Goal: Contribute content

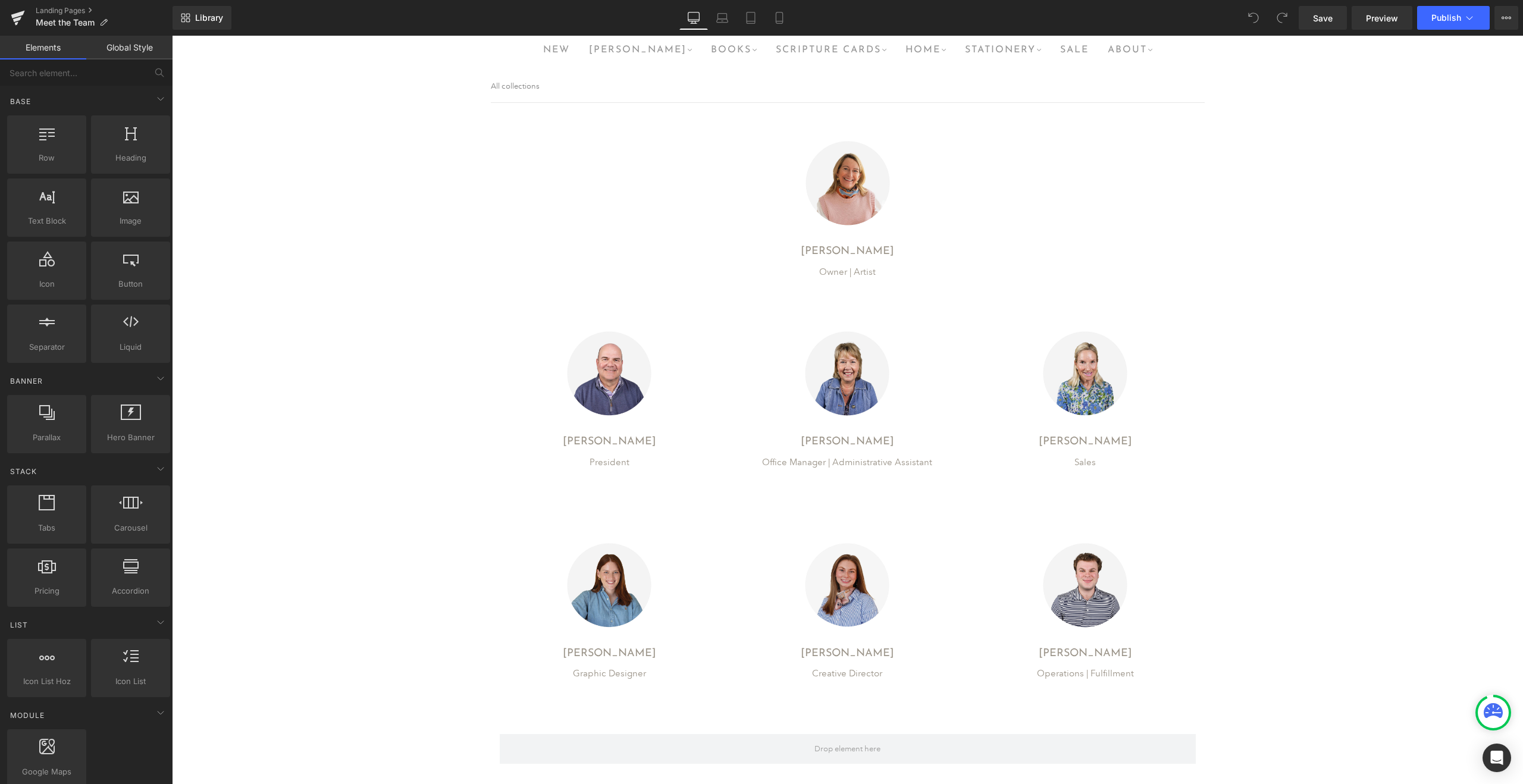
scroll to position [56, 0]
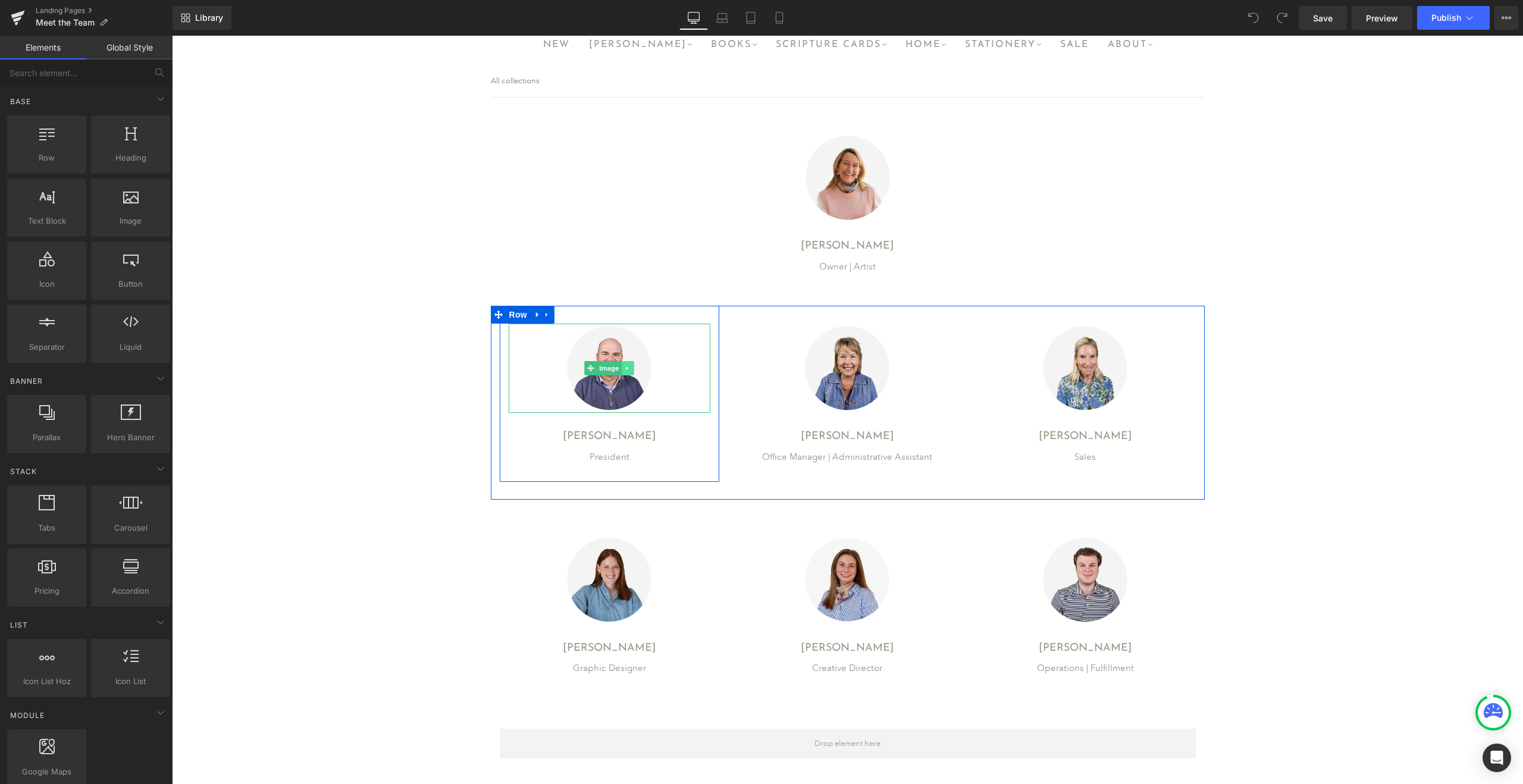
click at [627, 368] on icon at bounding box center [627, 368] width 2 height 4
click at [636, 369] on icon at bounding box center [634, 368] width 6 height 7
click at [640, 350] on icon at bounding box center [638, 348] width 6 height 7
click at [647, 348] on link at bounding box center [643, 348] width 12 height 14
click at [642, 337] on icon at bounding box center [641, 337] width 2 height 4
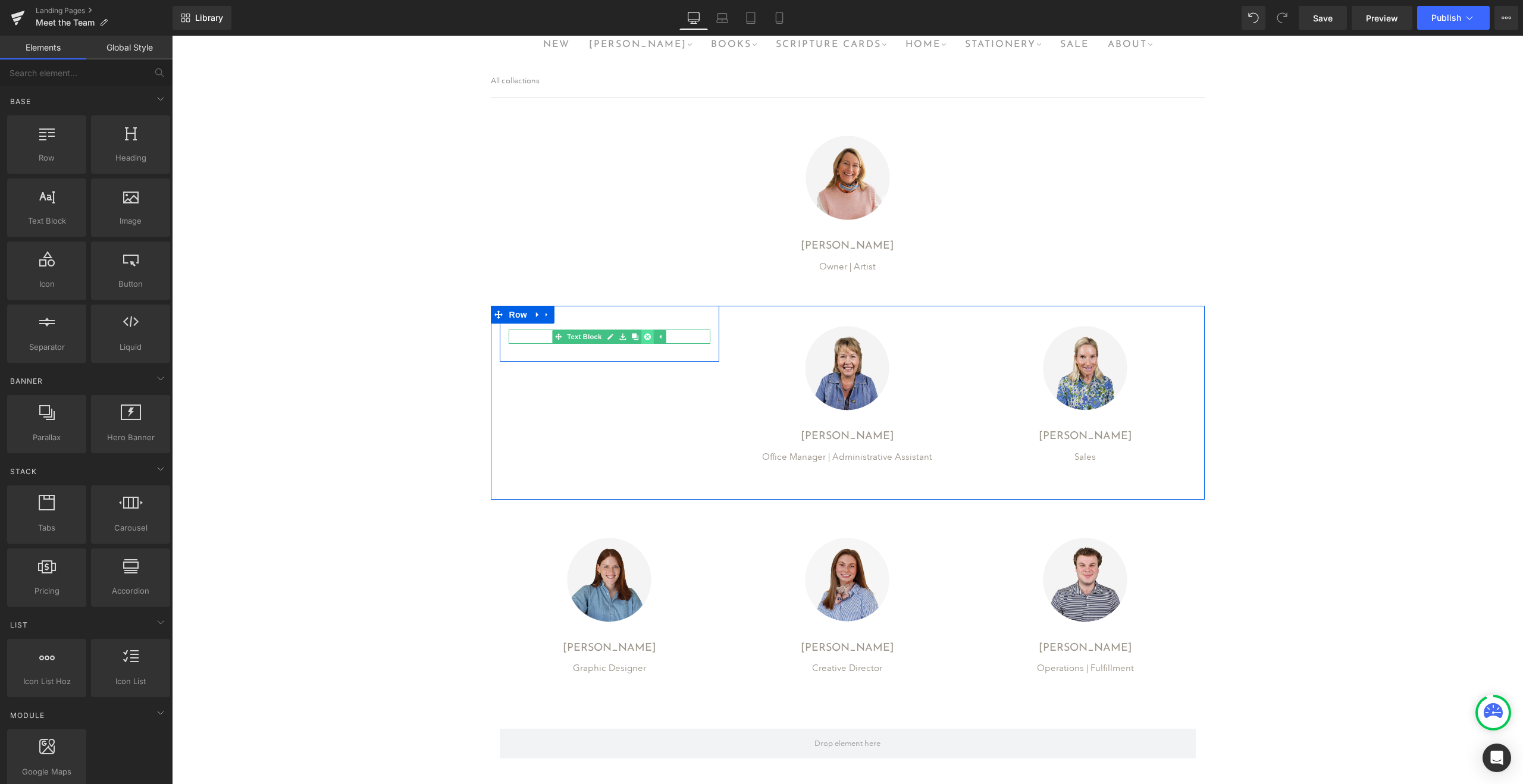
click at [645, 336] on icon at bounding box center [647, 336] width 6 height 6
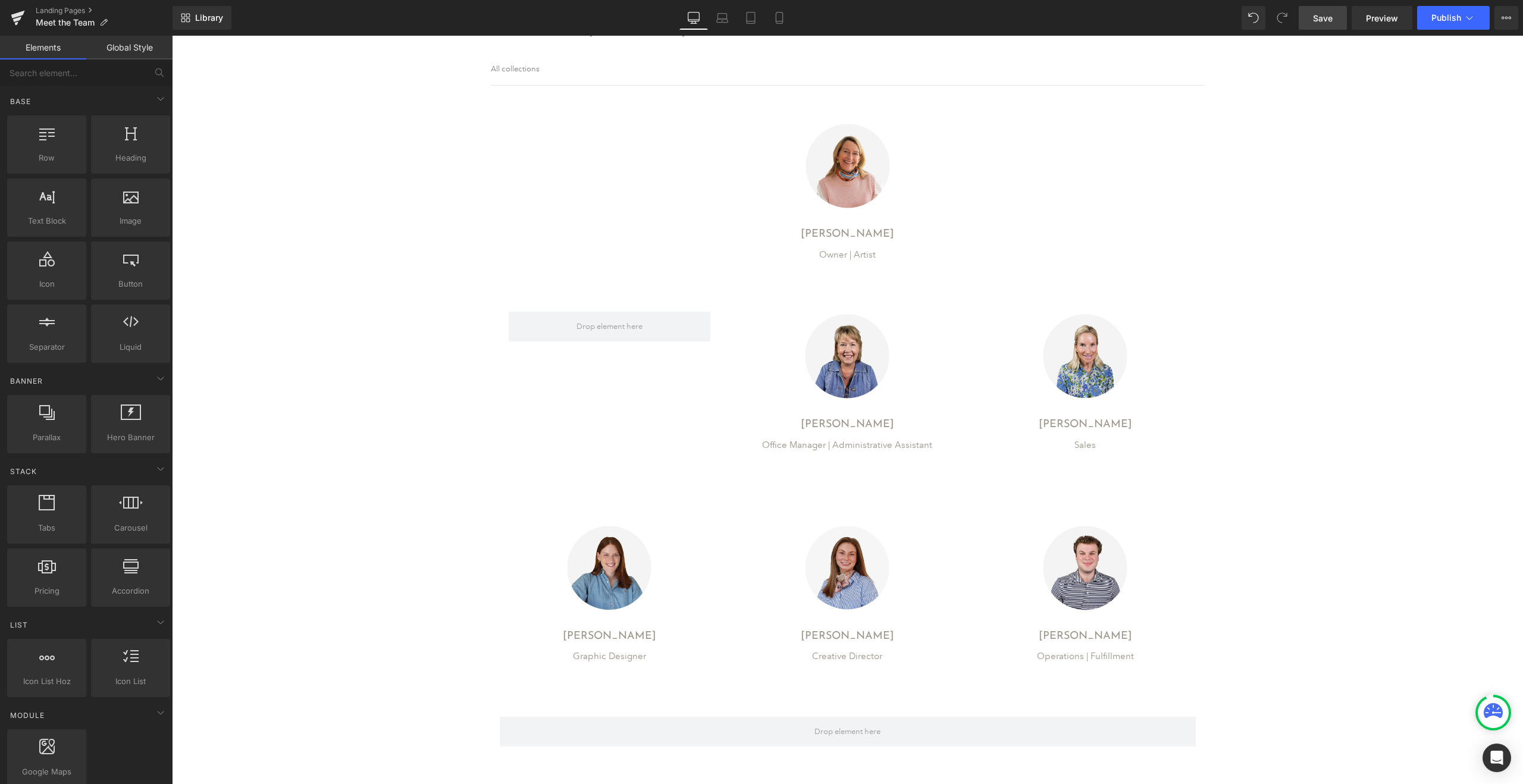
click at [1322, 24] on span "Save" at bounding box center [1323, 17] width 19 height 12
click at [1455, 21] on span "Publish" at bounding box center [1447, 17] width 30 height 10
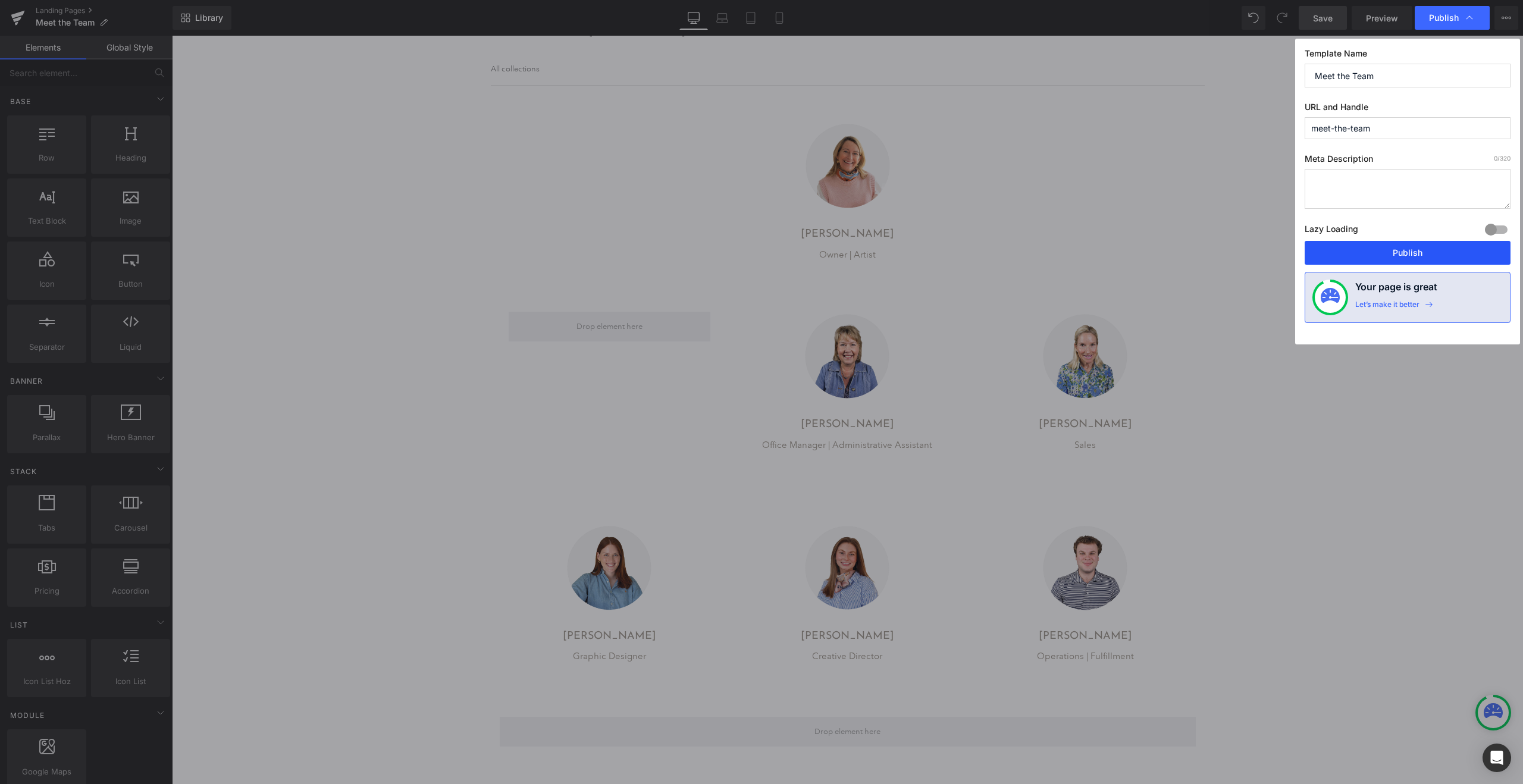
click at [1404, 248] on button "Publish" at bounding box center [1408, 253] width 206 height 24
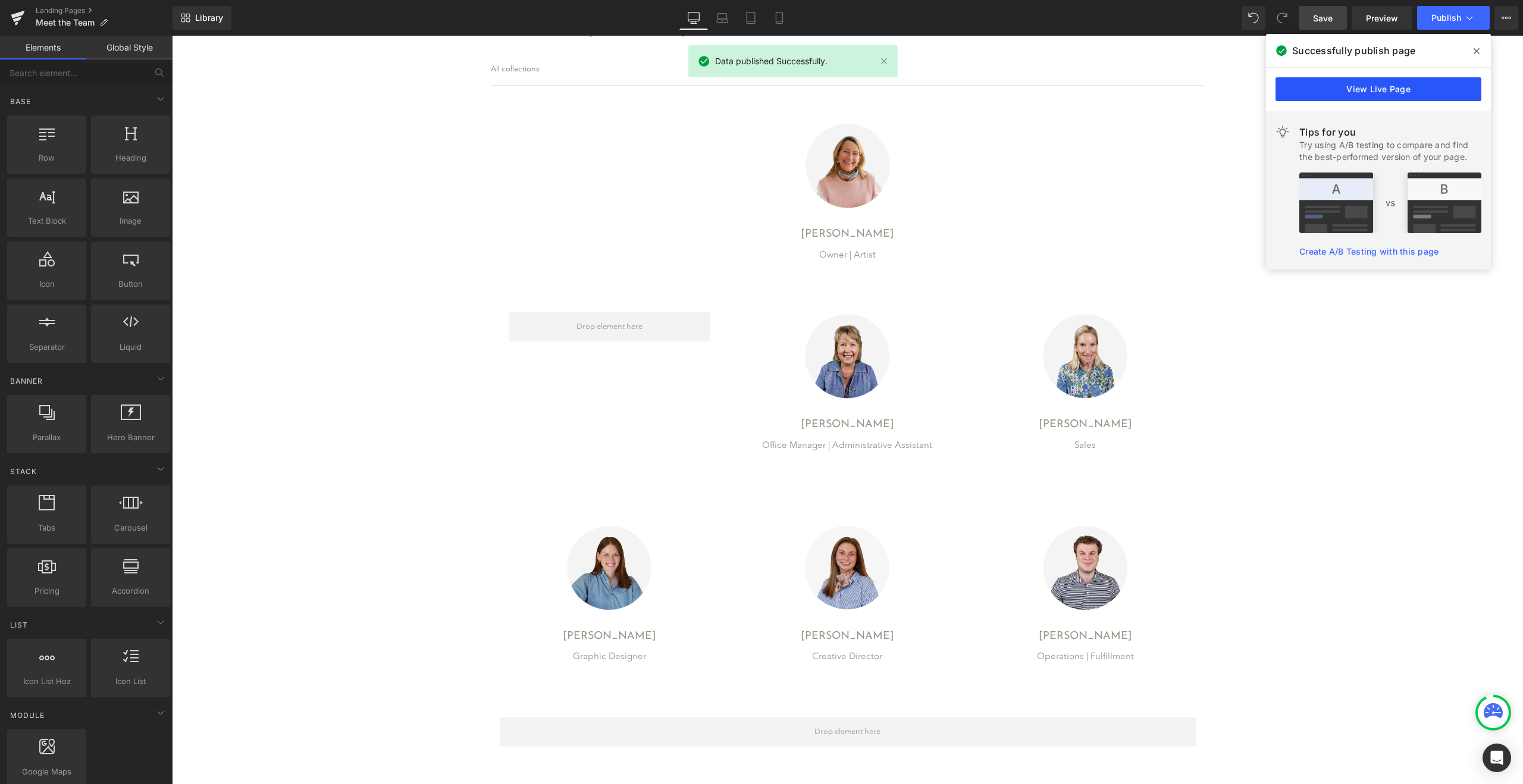
click at [1401, 84] on link "View Live Page" at bounding box center [1379, 89] width 206 height 24
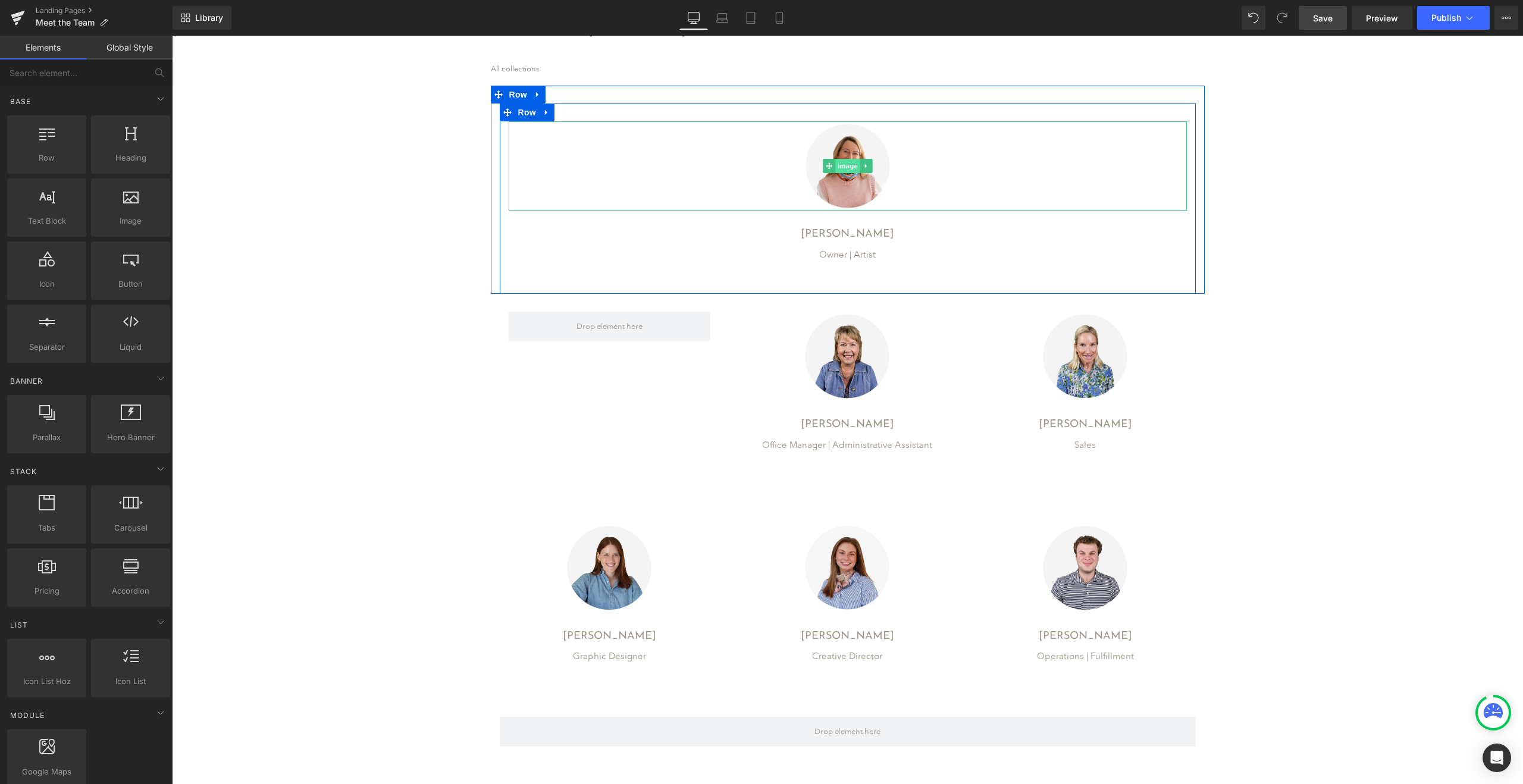
click at [850, 165] on span "Image" at bounding box center [848, 166] width 25 height 14
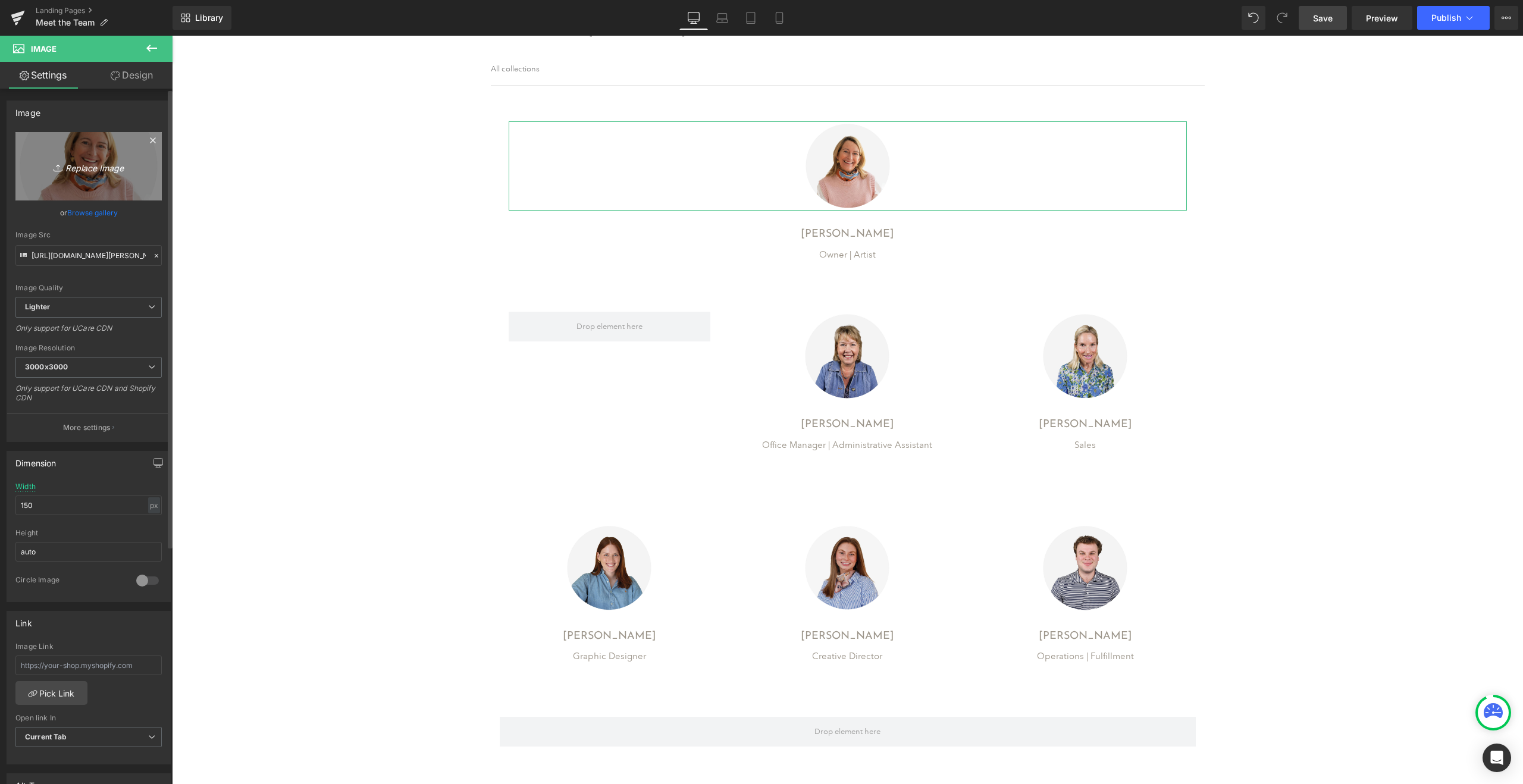
click at [87, 169] on icon "Replace Image" at bounding box center [88, 166] width 95 height 15
type input "C:\fakepath\Anne2.png"
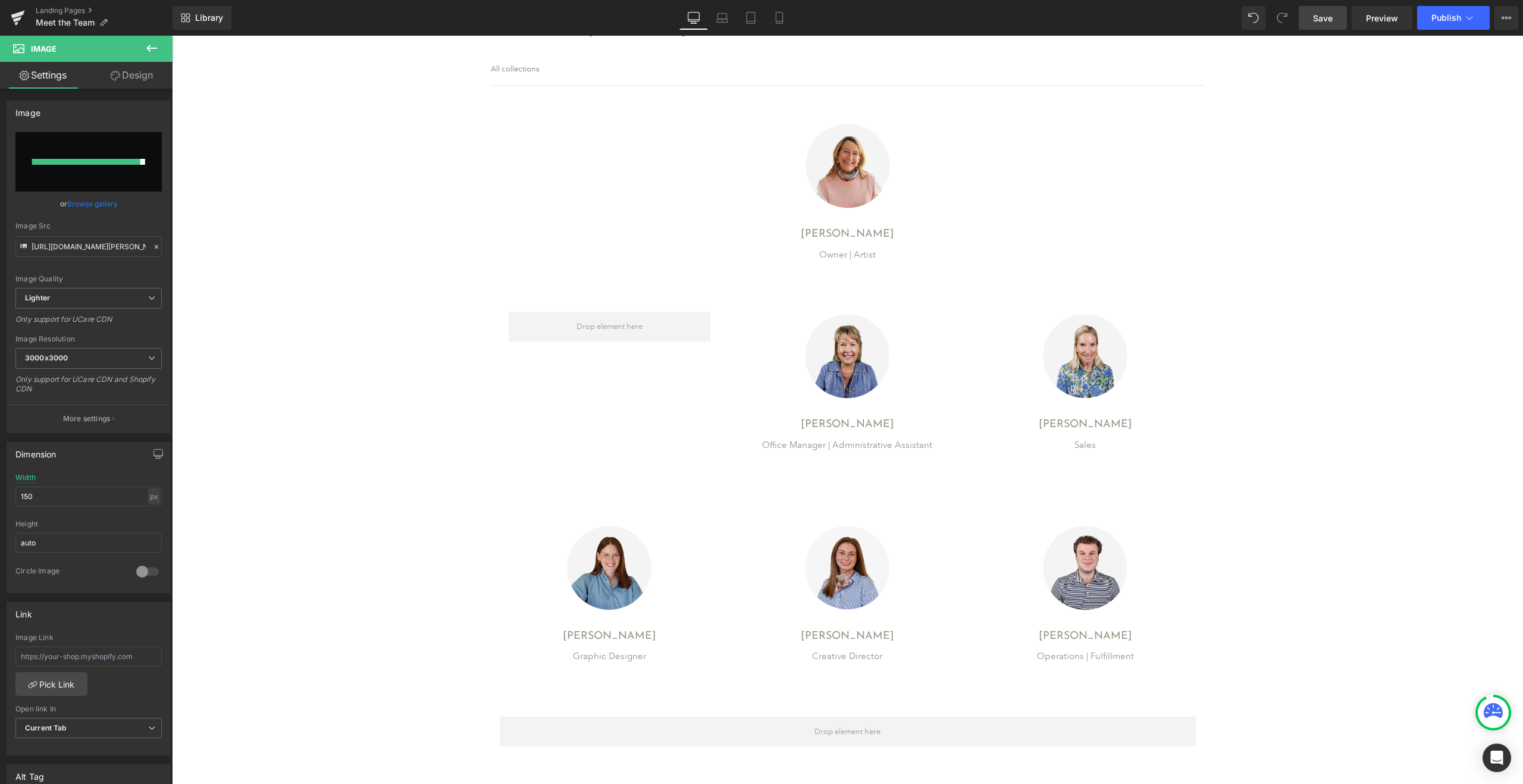
type input "[URL][DOMAIN_NAME]"
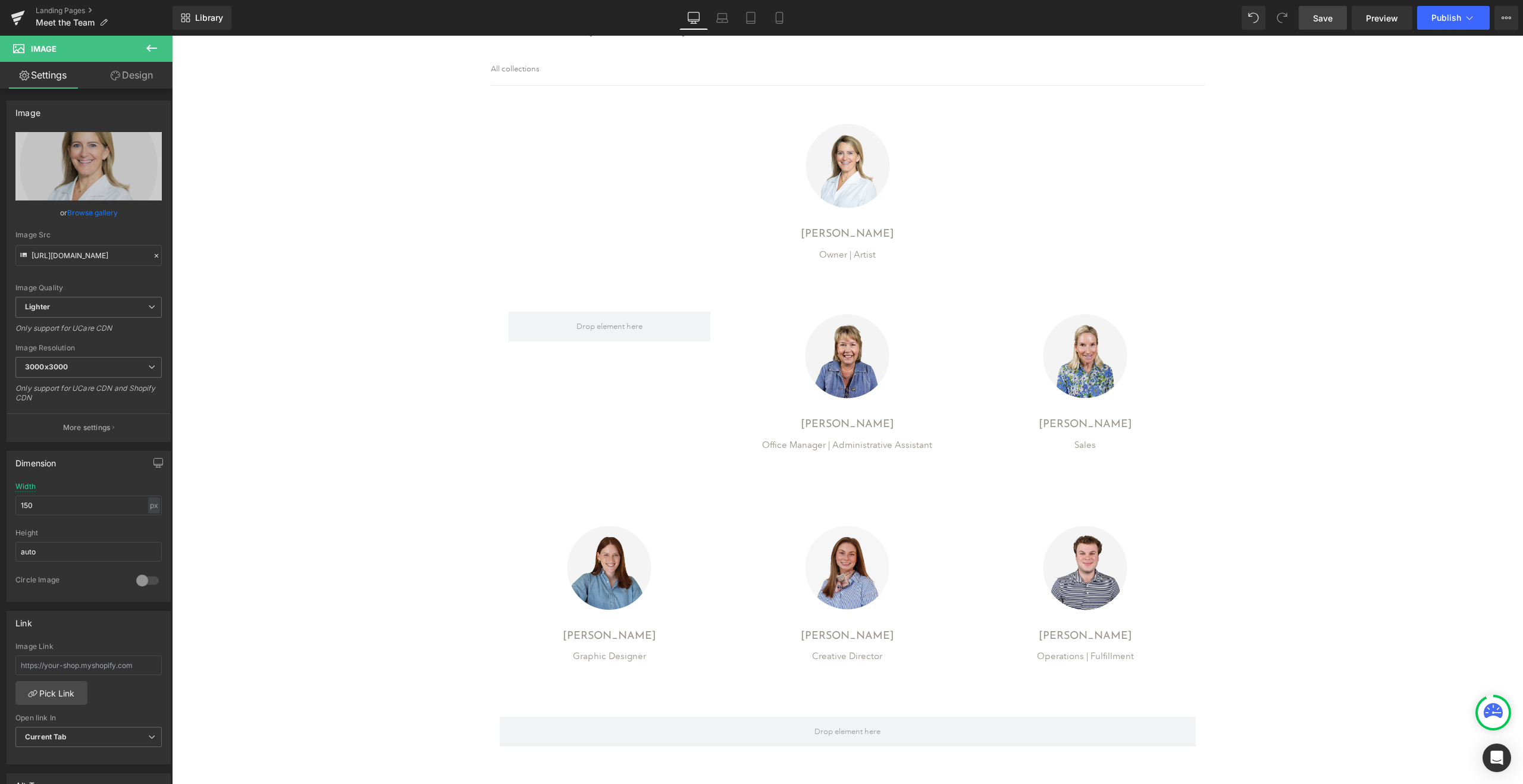
click at [1314, 21] on span "Save" at bounding box center [1323, 17] width 19 height 12
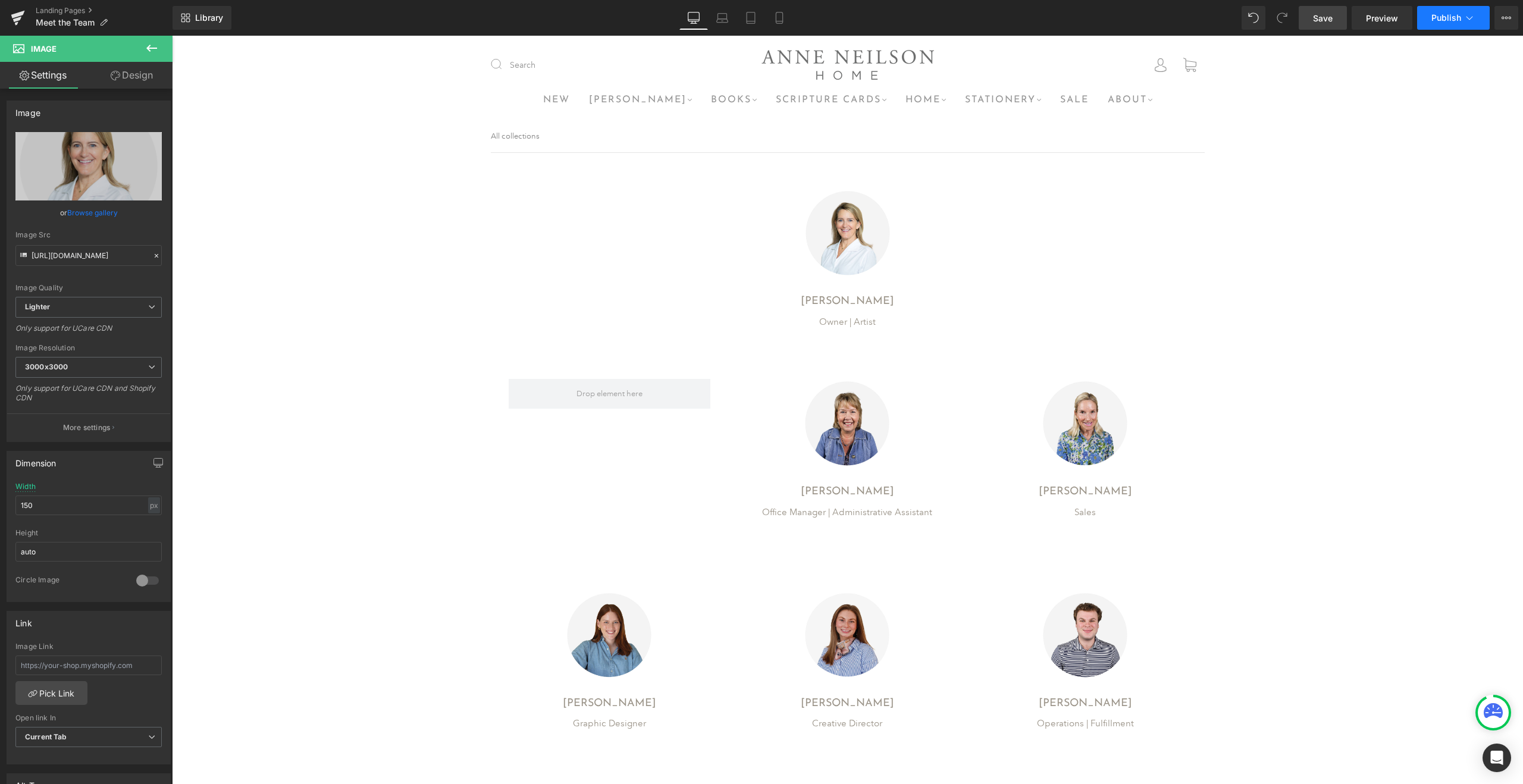
click at [1447, 19] on span "Publish" at bounding box center [1447, 17] width 30 height 10
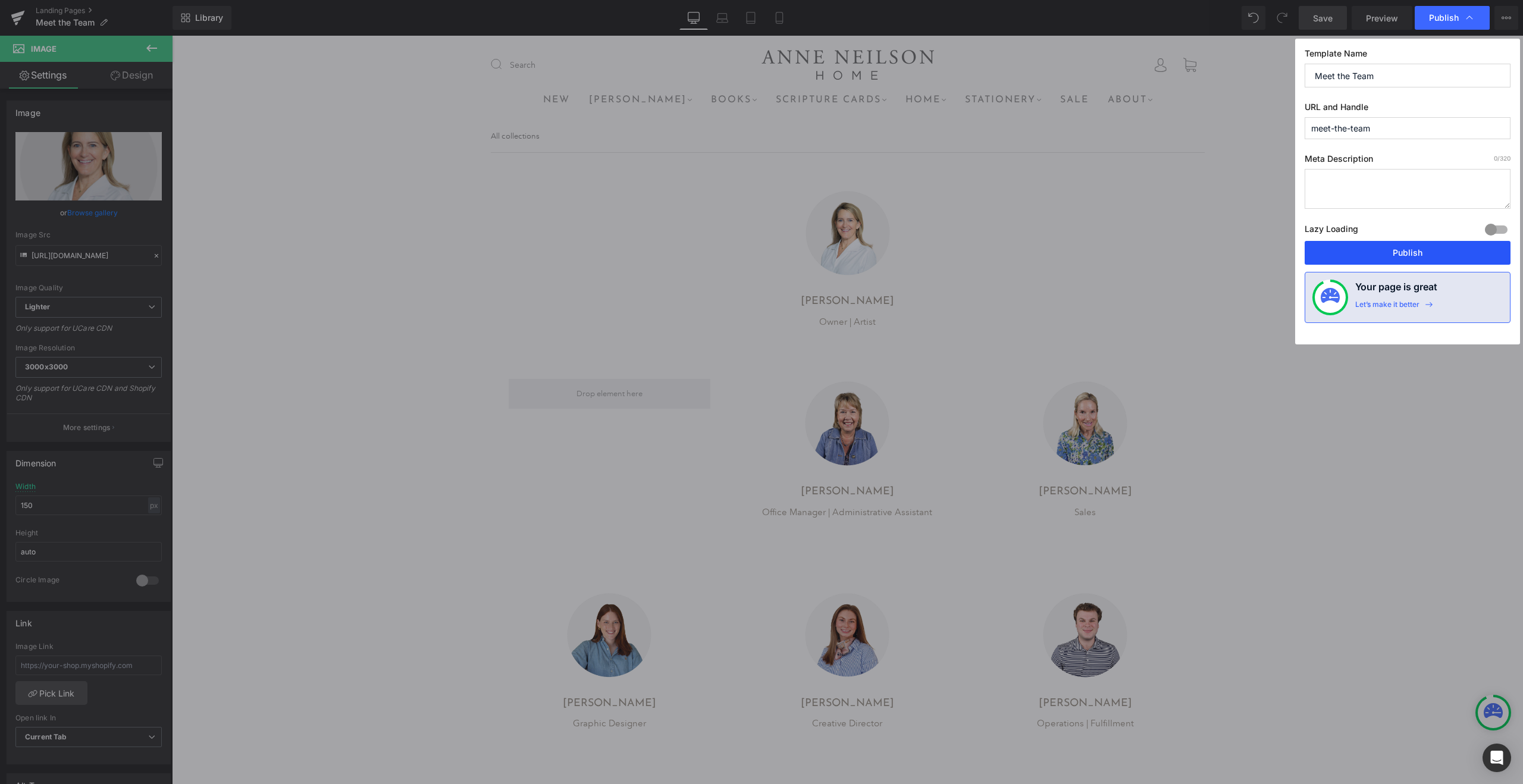
click at [1381, 253] on button "Publish" at bounding box center [1408, 253] width 206 height 24
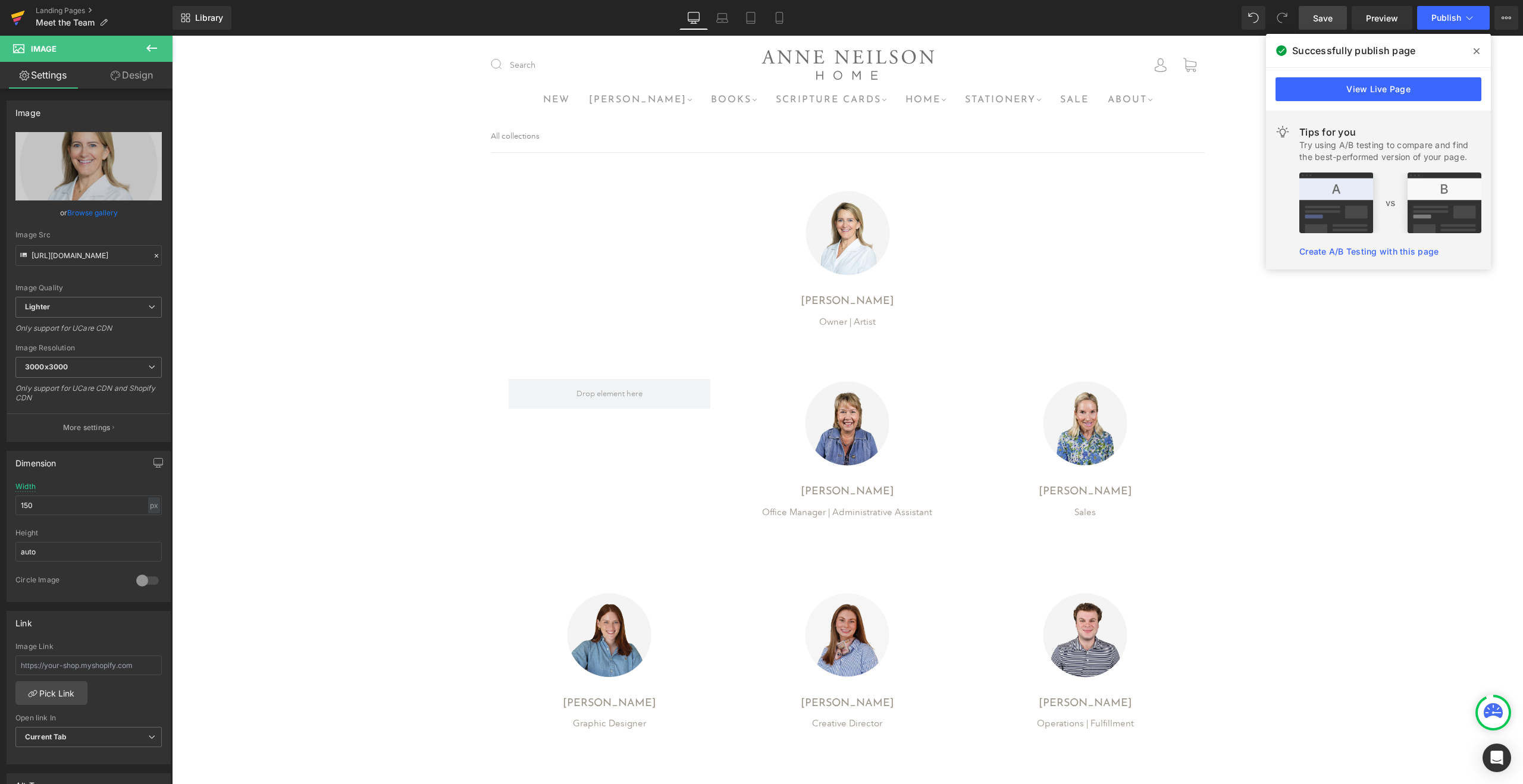
click at [16, 13] on icon at bounding box center [17, 15] width 14 height 8
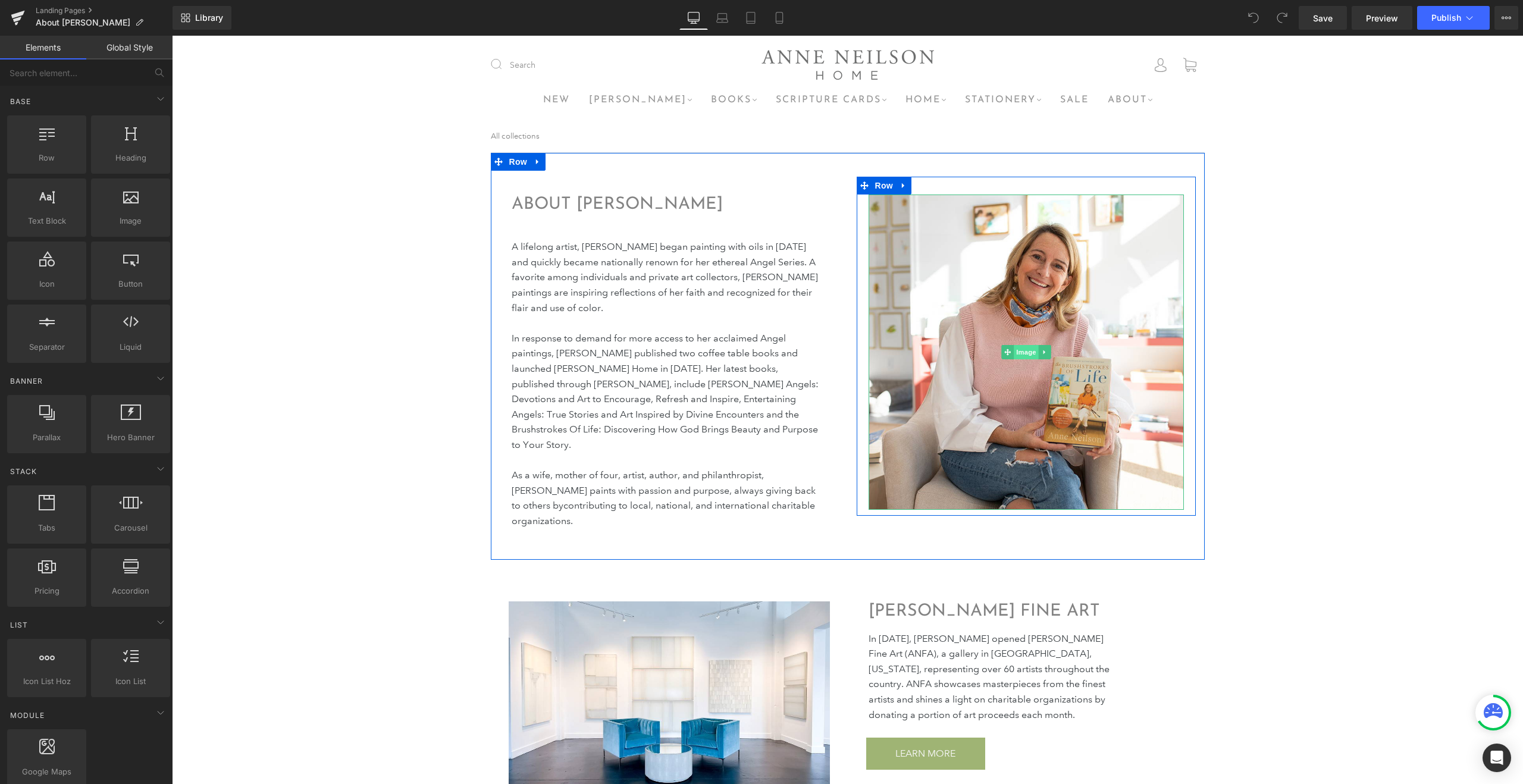
click at [1027, 352] on span "Image" at bounding box center [1026, 352] width 25 height 14
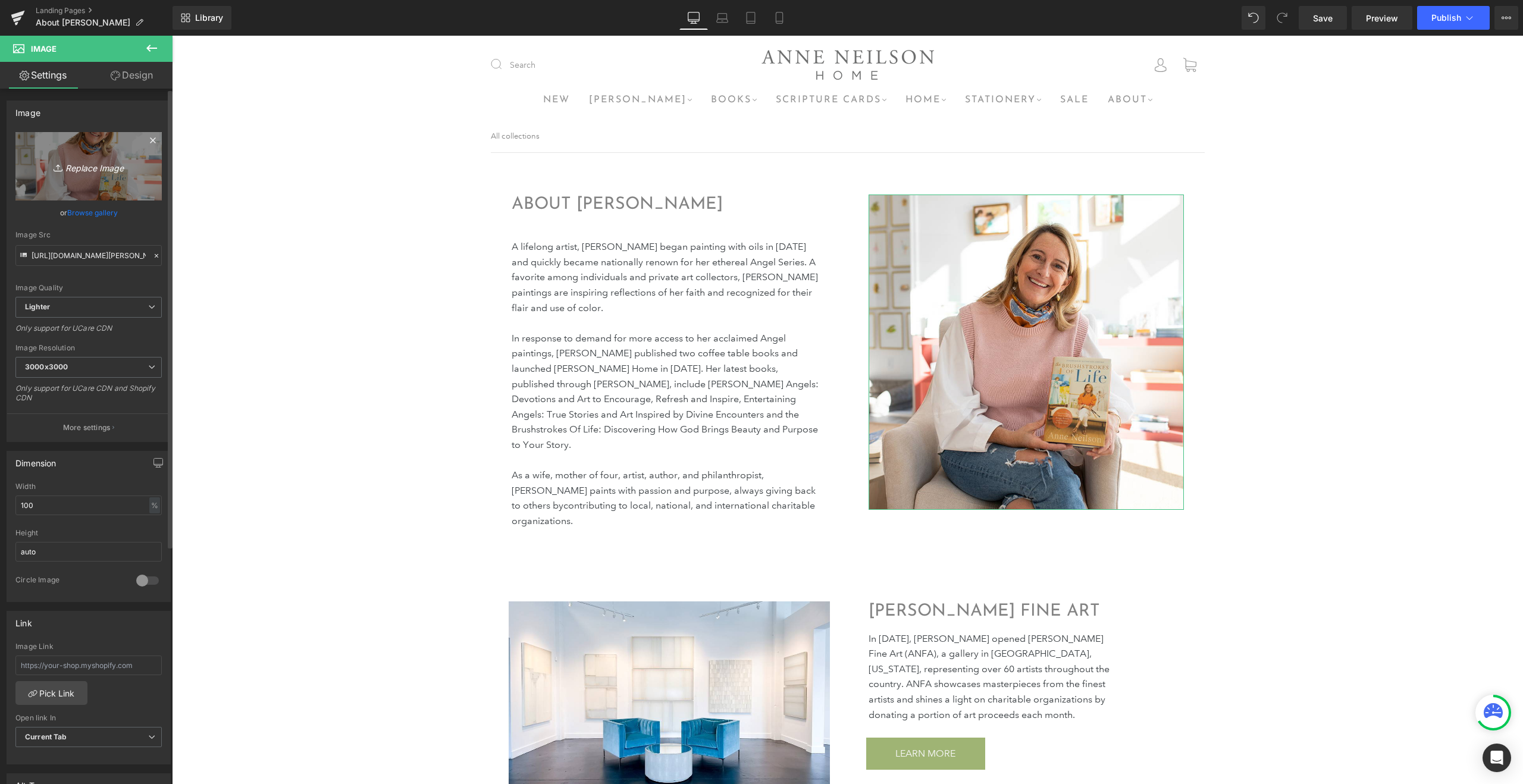
click at [93, 165] on icon "Replace Image" at bounding box center [88, 166] width 95 height 15
click at [87, 166] on icon "Replace Image" at bounding box center [88, 166] width 95 height 15
type input "C:\fakepath\backgroundremovedweb.jpg"
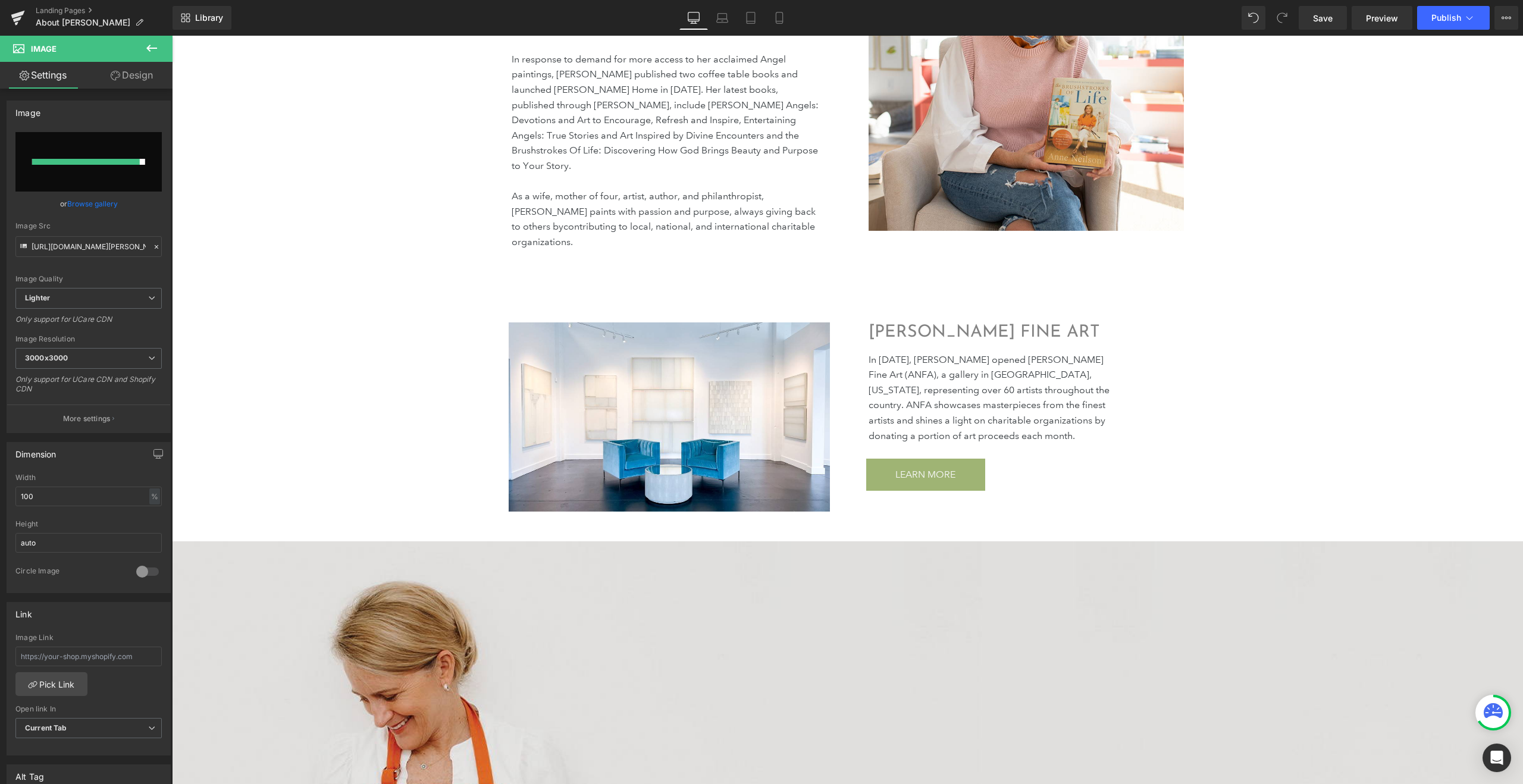
scroll to position [306, 0]
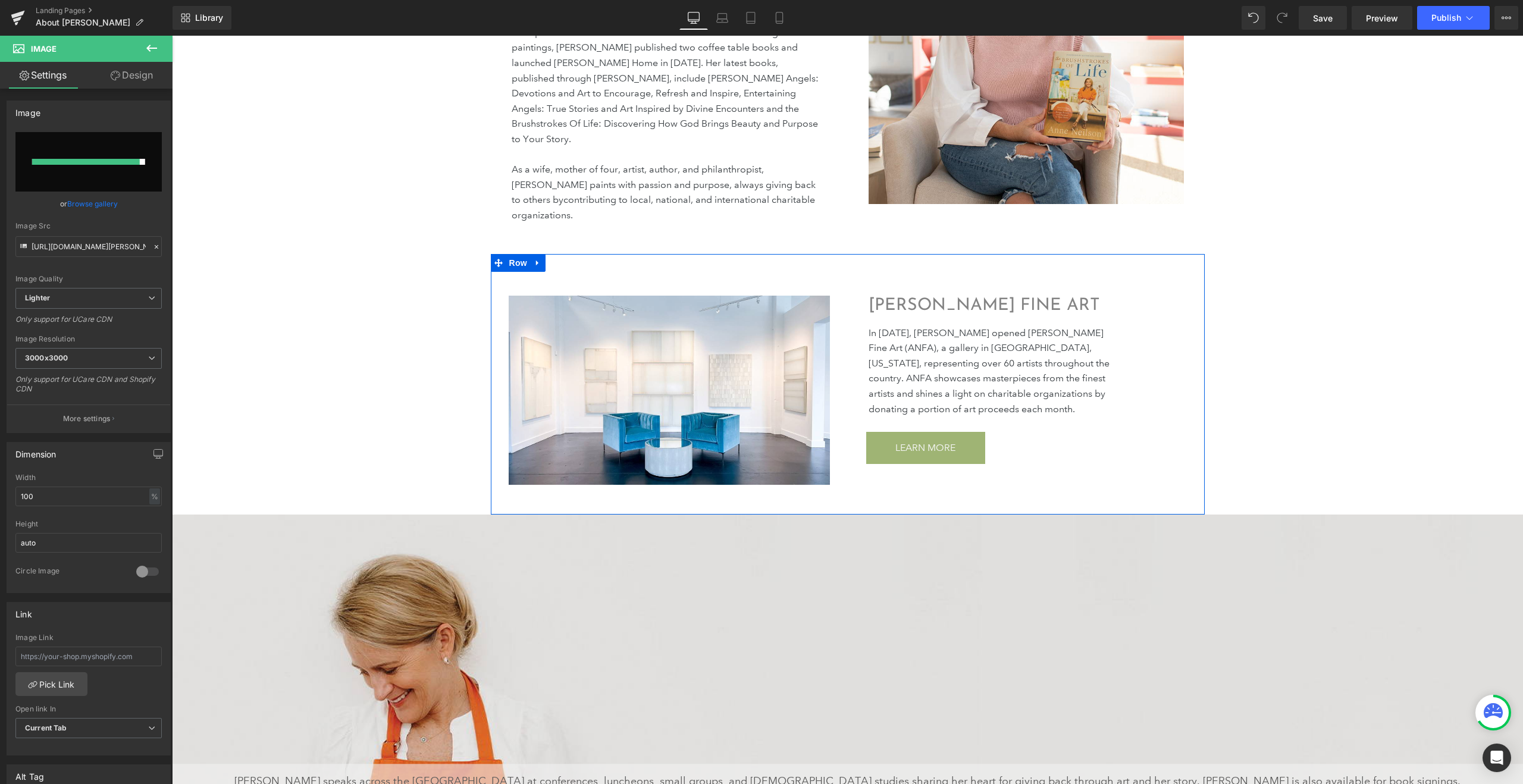
click at [1006, 341] on p "In 2014, Neilson opened Anne Neilson Fine Art (ANFA), a gallery in Charlotte, N…" at bounding box center [989, 371] width 242 height 92
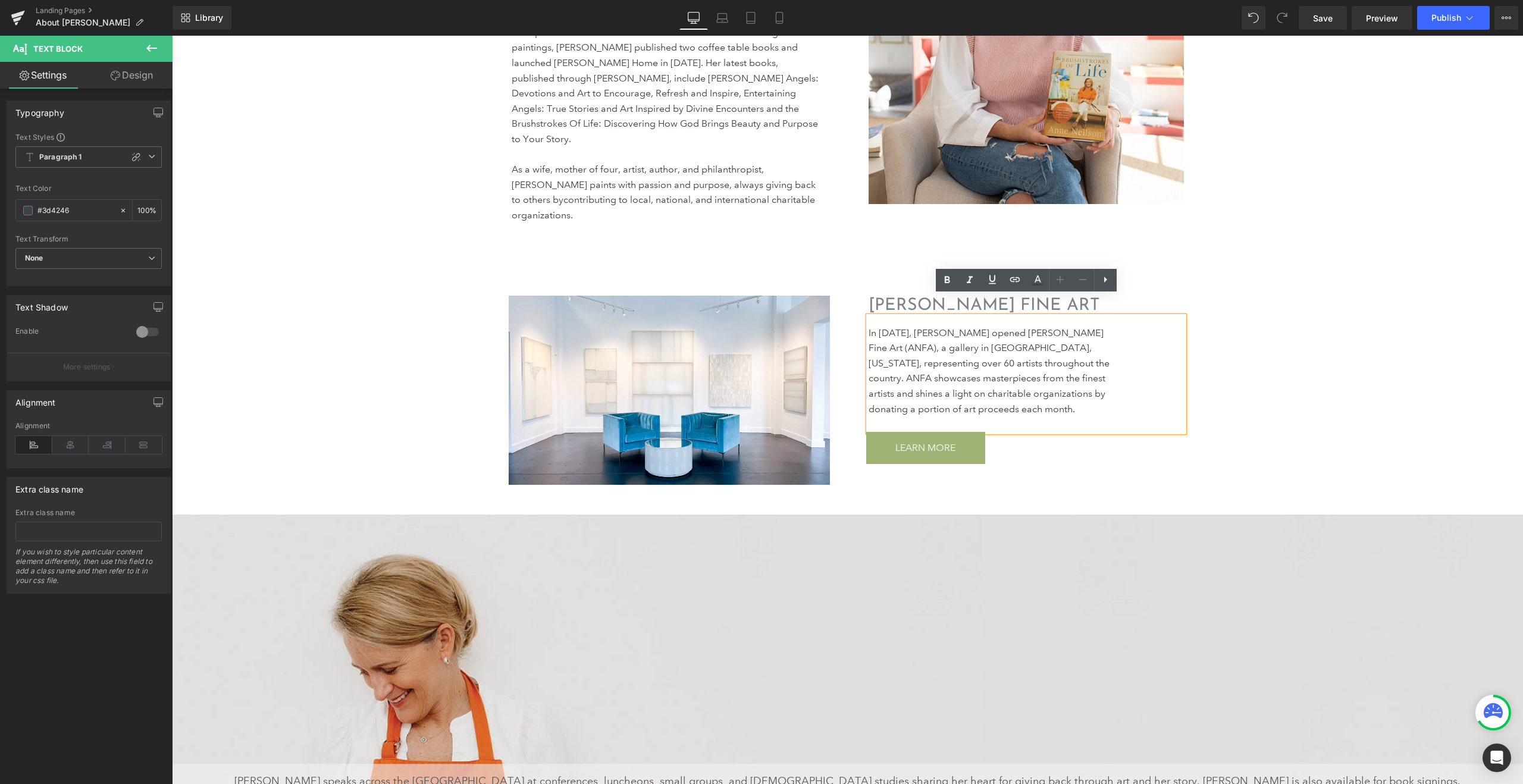
click at [872, 343] on p "In 2014, Neilson opened Anne Neilson Fine Art (ANFA), a gallery in Charlotte, N…" at bounding box center [989, 371] width 242 height 92
click at [1009, 346] on p "In 2014, Neilson opened Anne Neilson Fine Art (ANFA), a gallery in Charlotte, N…" at bounding box center [989, 371] width 242 height 92
click at [1072, 346] on p "In 2014, Neilson opened Anne Neilson Fine Art (ANFA), a gallery in Charlotte, N…" at bounding box center [989, 371] width 242 height 92
click at [1068, 339] on p "In 2014, Neilson opened Anne Neilson Fine Art (ANFA), a gallery in Charlotte, N…" at bounding box center [989, 371] width 242 height 92
click at [1091, 325] on p "In 2014, Neilson opened Anne Neilson Fine Art (ANFA), a gallery in Charlotte, N…" at bounding box center [989, 371] width 242 height 92
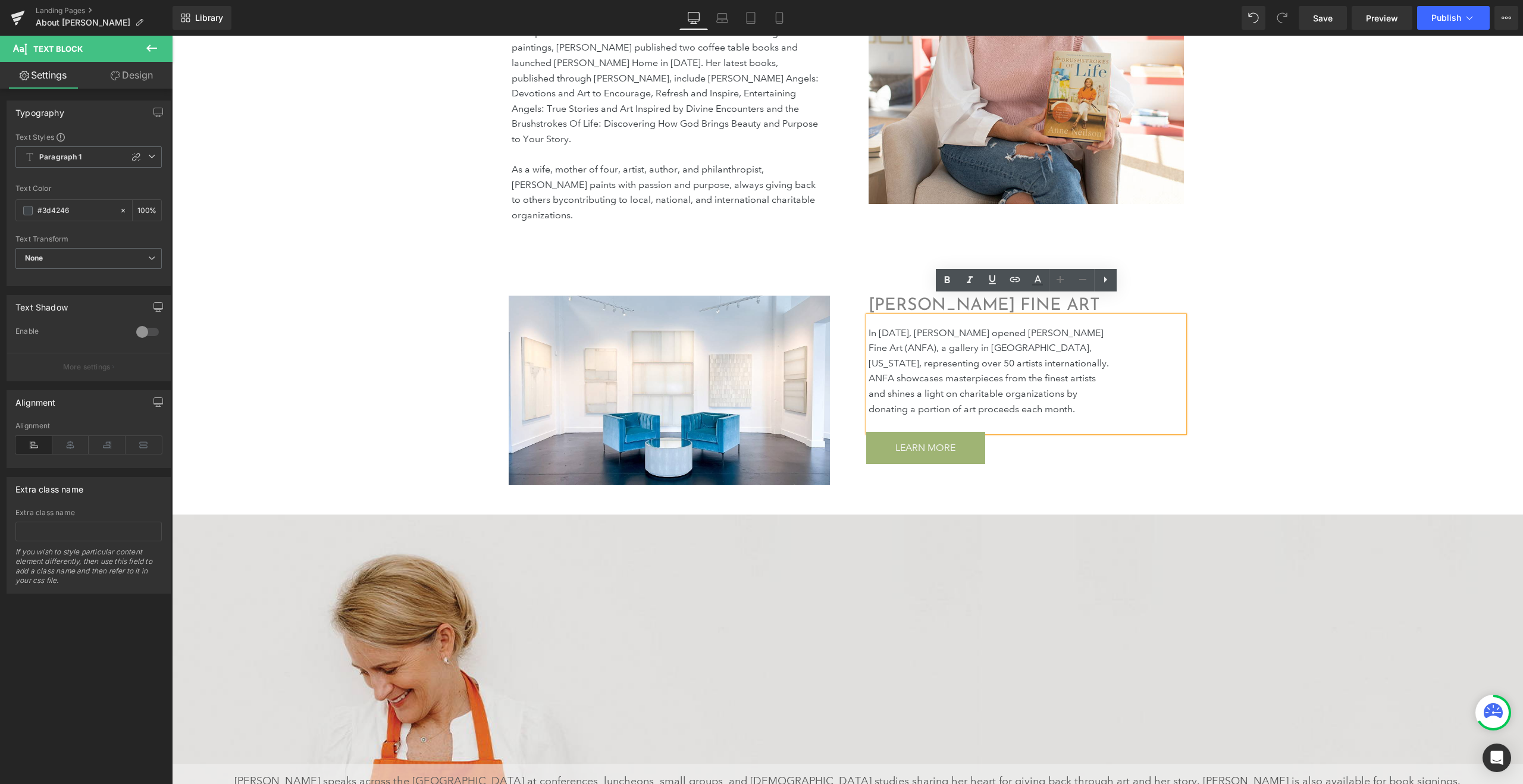
click at [1070, 352] on p "In 2014, Neilson opened Anne Neilson Fine Art (ANFA), a gallery in Charlotte, N…" at bounding box center [989, 371] width 242 height 92
click at [1280, 194] on div "ABOUT ANNE NEILSON Heading A lifelong artist, Anne Neilson began painting with …" at bounding box center [847, 542] width 1351 height 1390
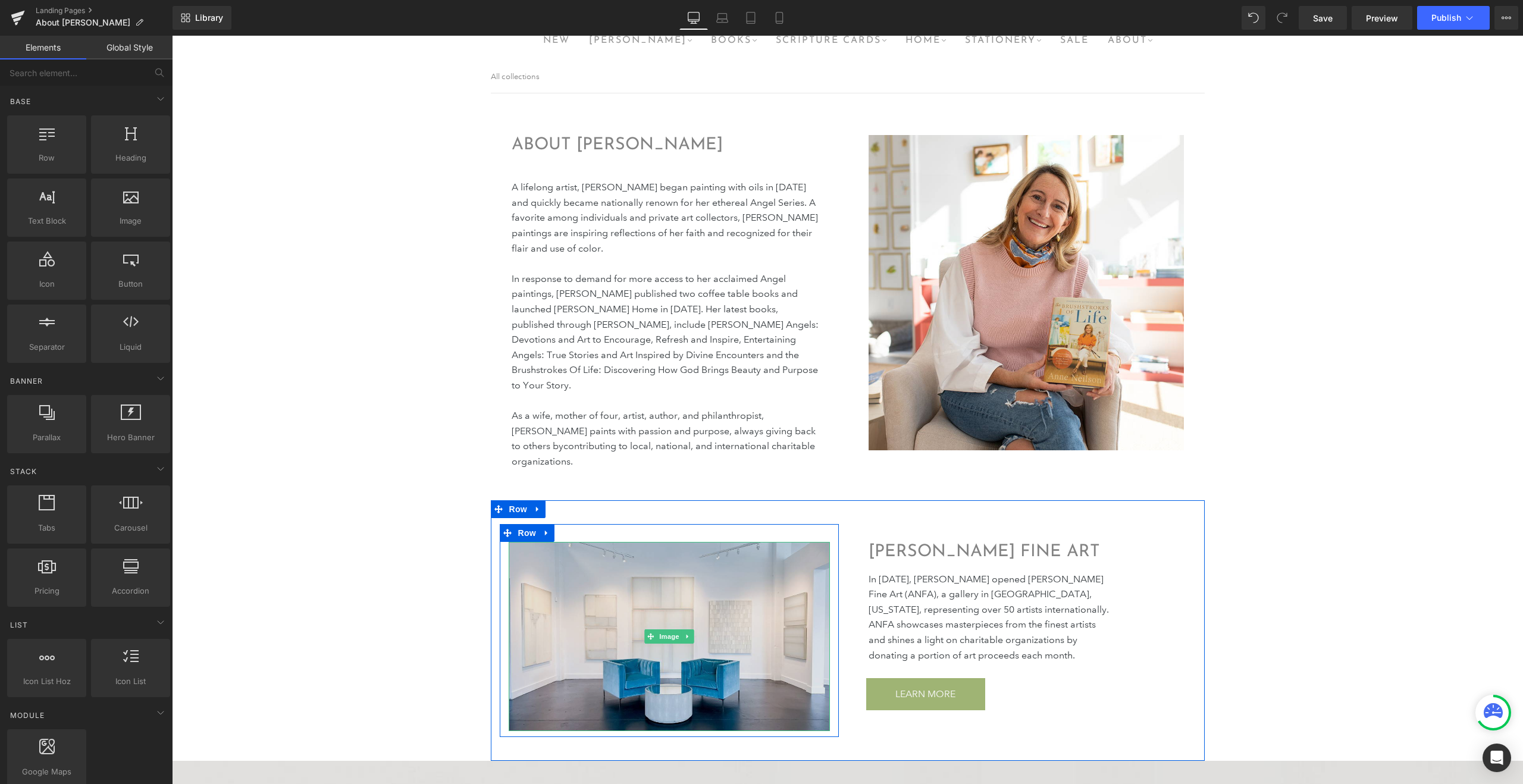
scroll to position [0, 0]
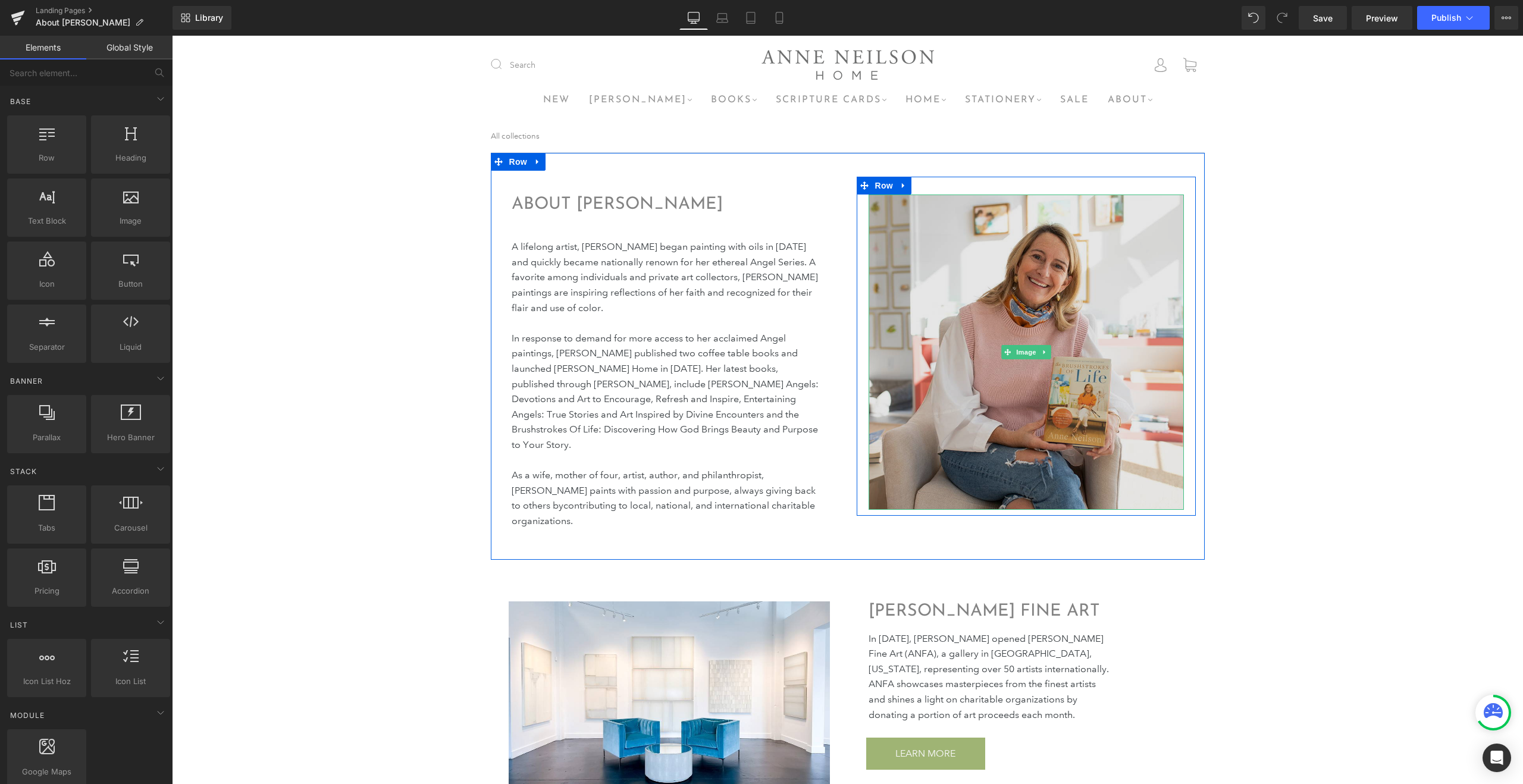
click at [999, 286] on img at bounding box center [1026, 352] width 316 height 315
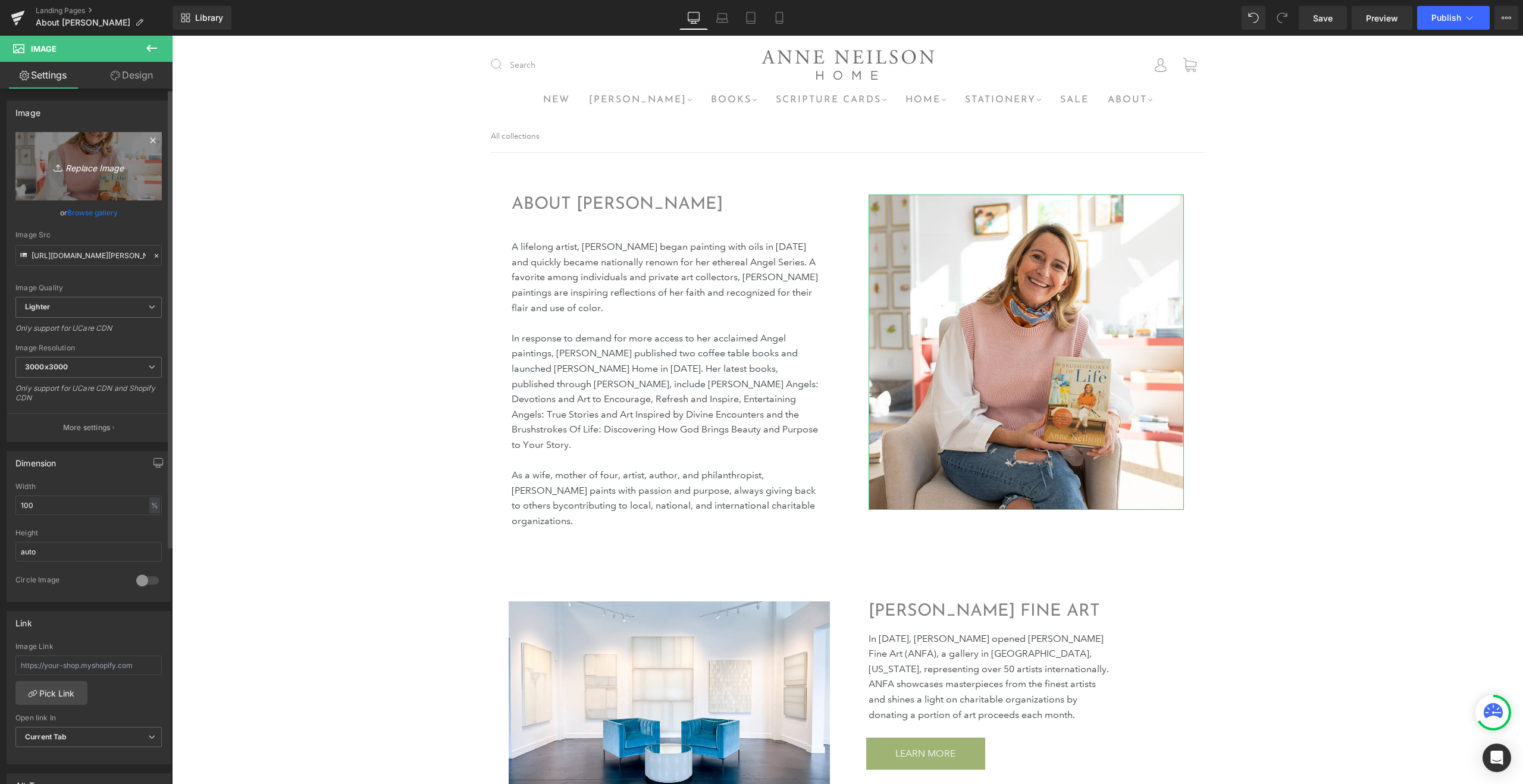
click at [93, 164] on icon "Replace Image" at bounding box center [88, 166] width 95 height 15
type input "C:\fakepath\backgroundremovedweb.jpg"
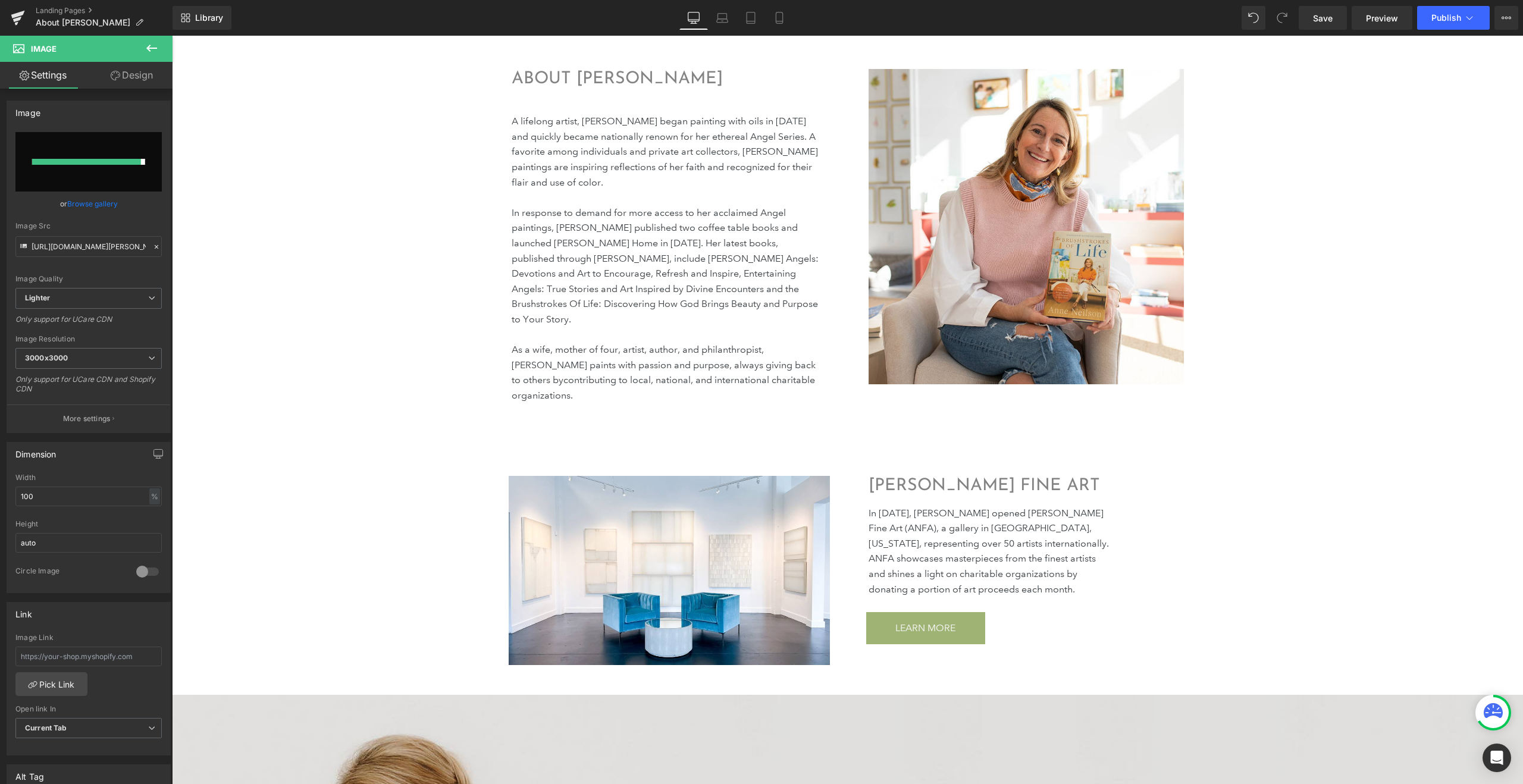
type input "https://ucarecdn.com/823bbc70-5612-48af-832e-21f546875c80/-/format/auto/-/previ…"
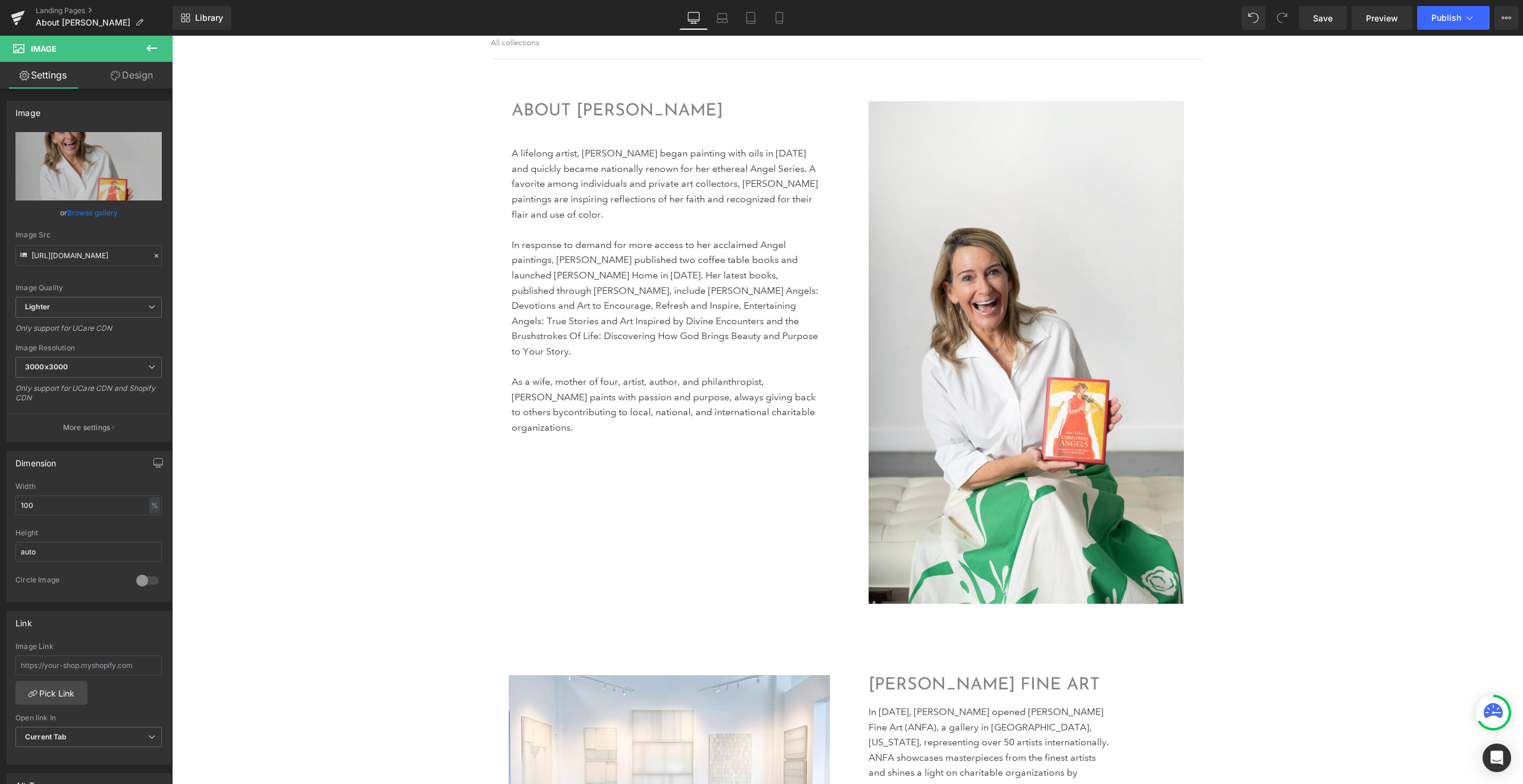
scroll to position [160, 0]
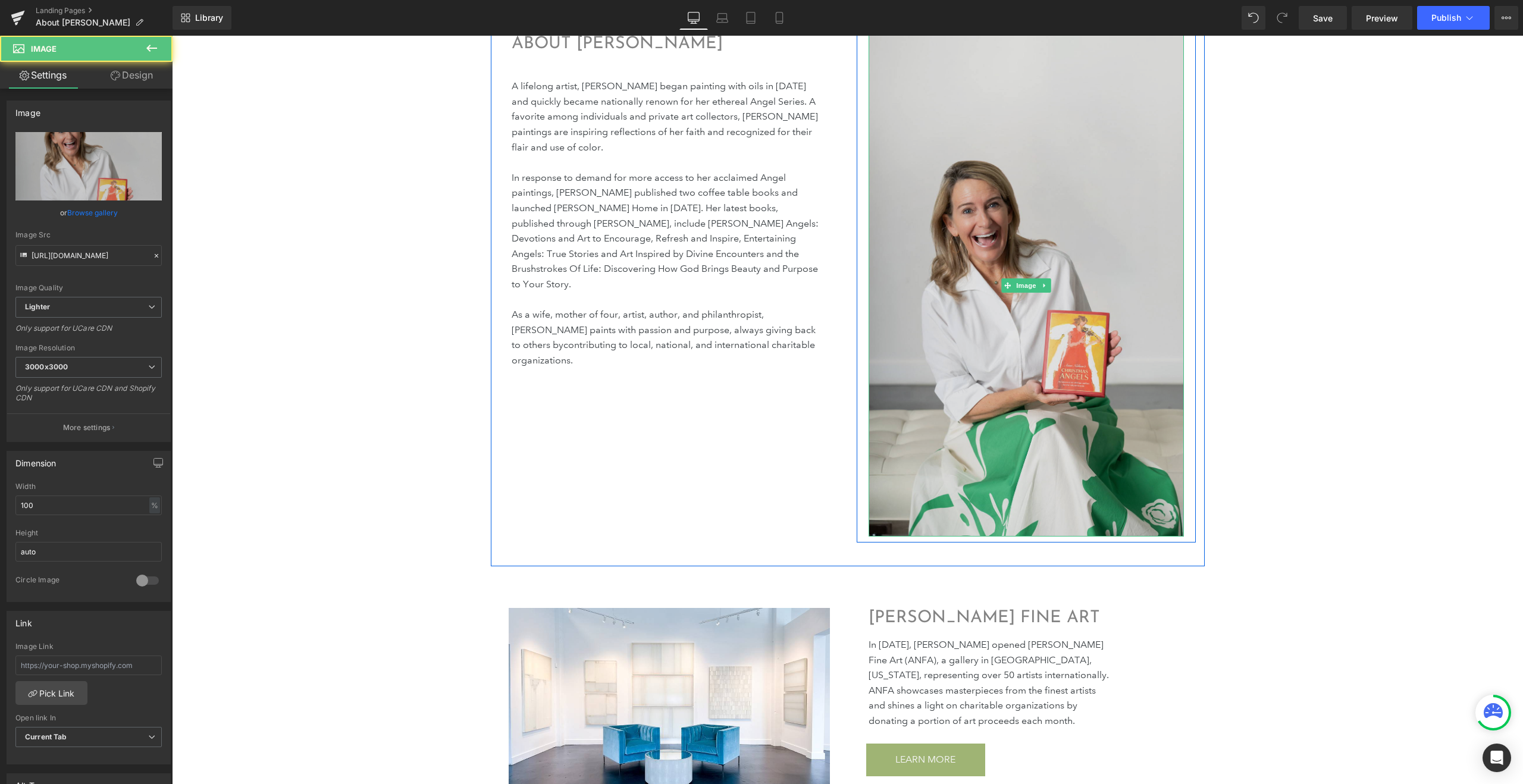
click at [1051, 326] on img at bounding box center [1026, 284] width 316 height 502
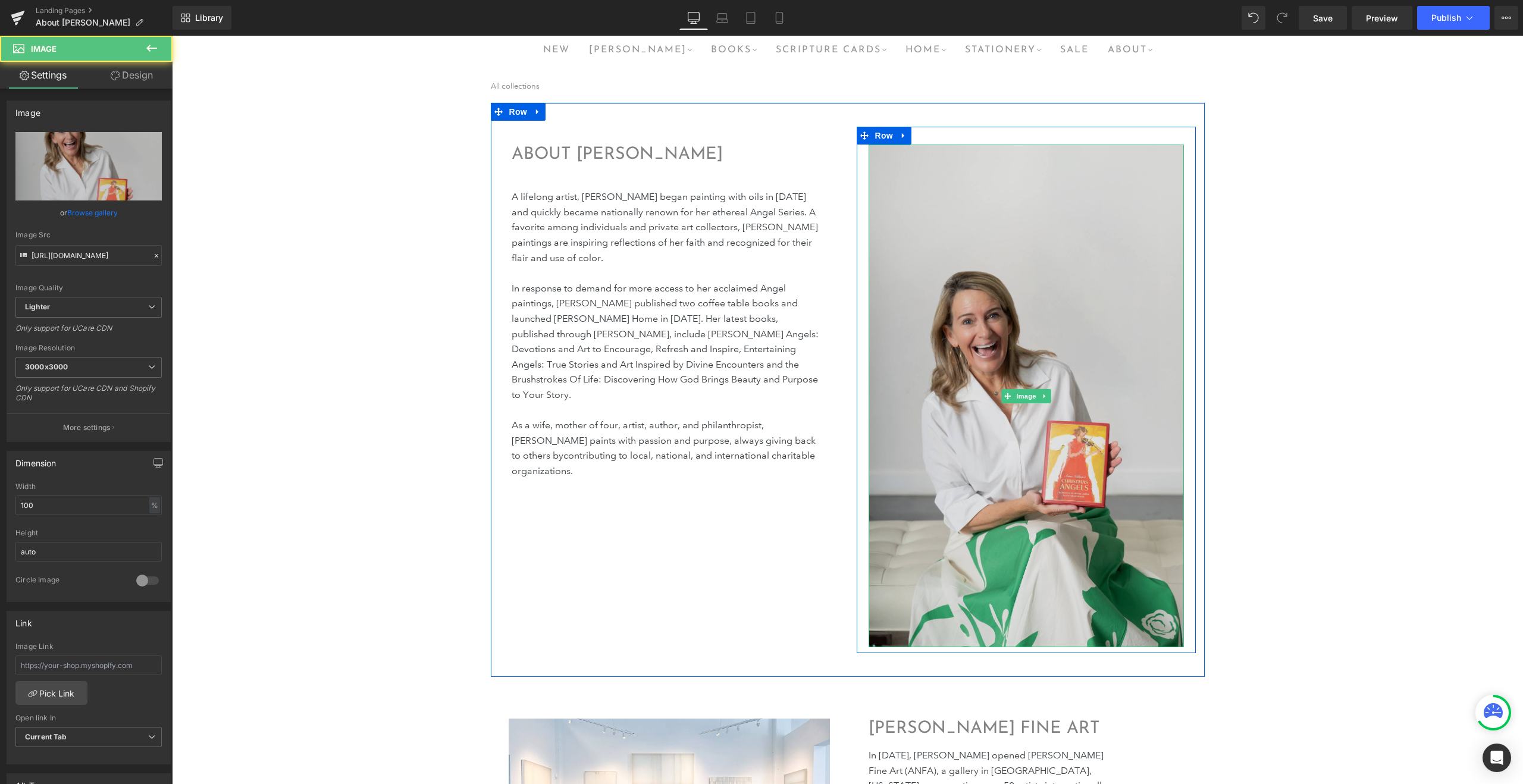
scroll to position [26, 0]
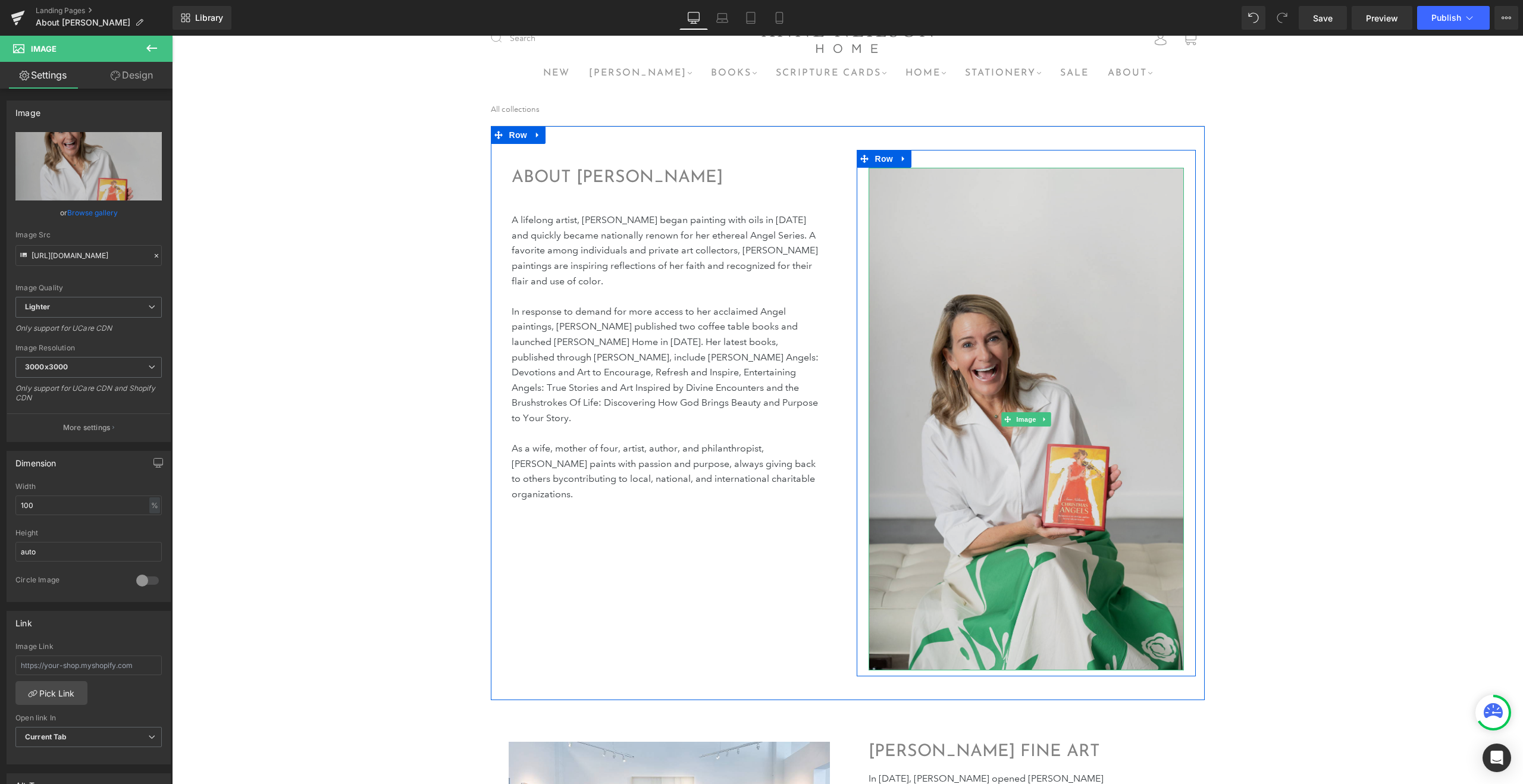
click at [905, 182] on img at bounding box center [1026, 418] width 316 height 502
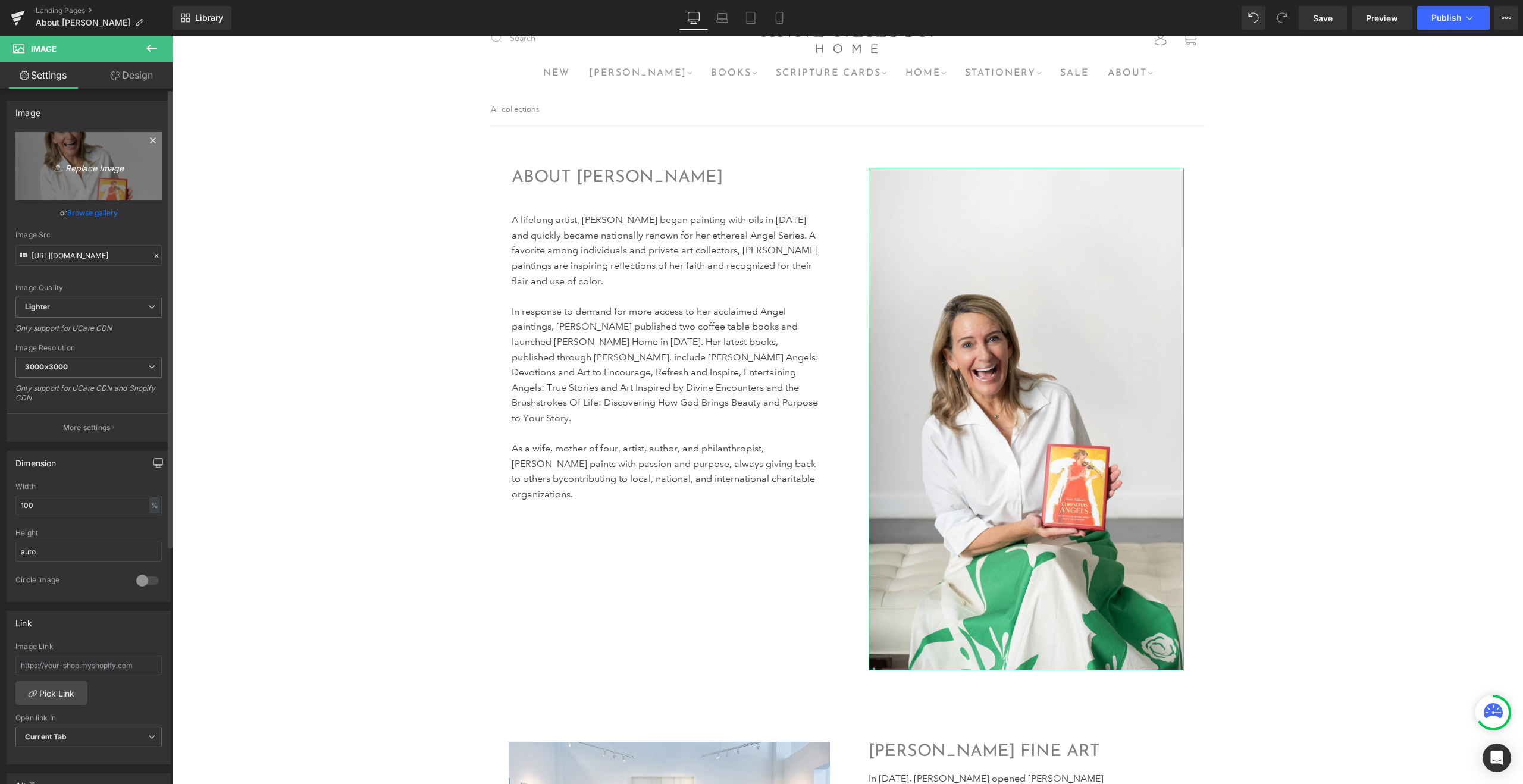
click at [102, 167] on icon "Replace Image" at bounding box center [88, 166] width 95 height 15
type input "C:\fakepath\backgroundremovedweb.jpg"
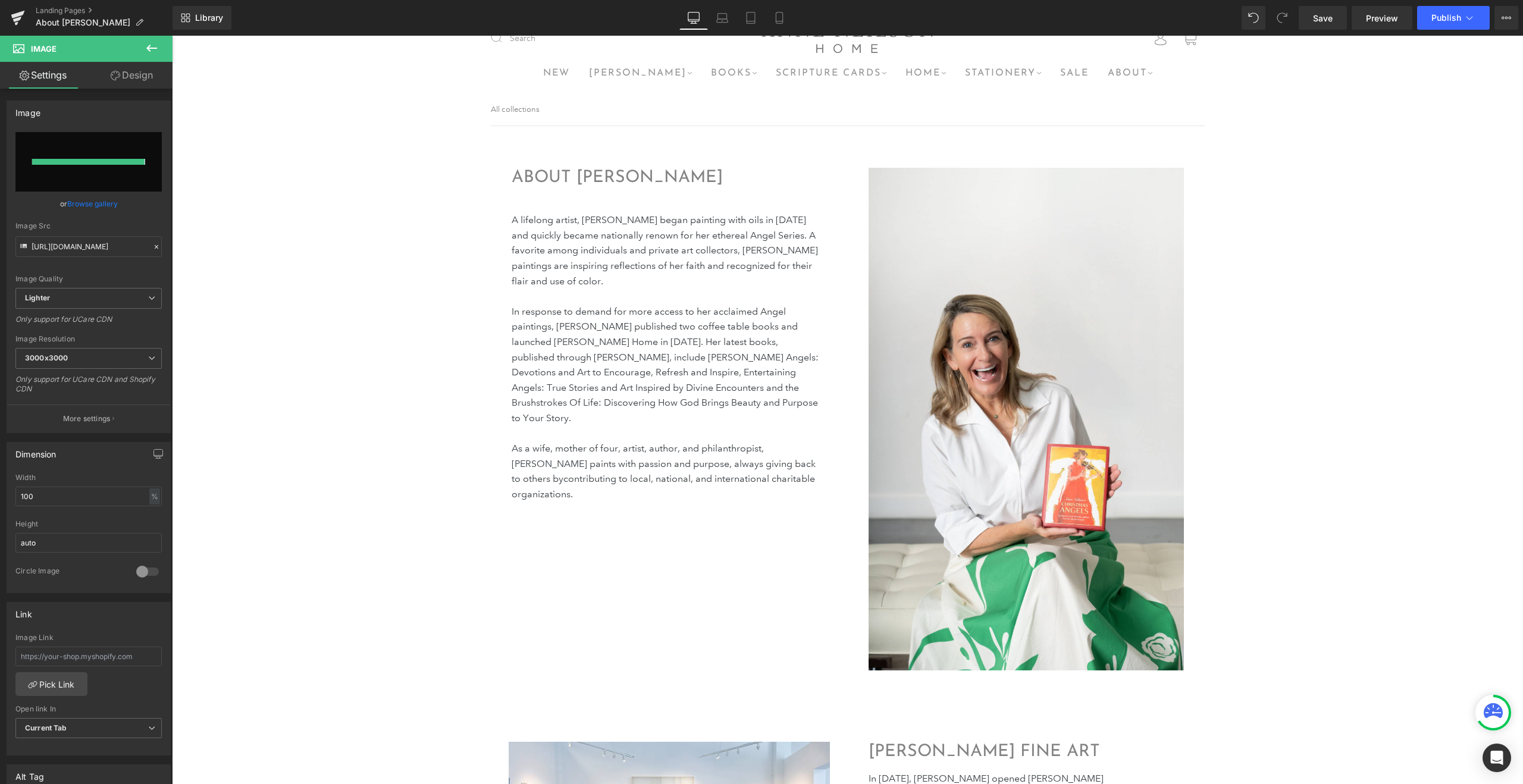
type input "https://ucarecdn.com/74ec7064-5ec4-43df-ba77-31ba4cf57819/-/format/auto/-/previ…"
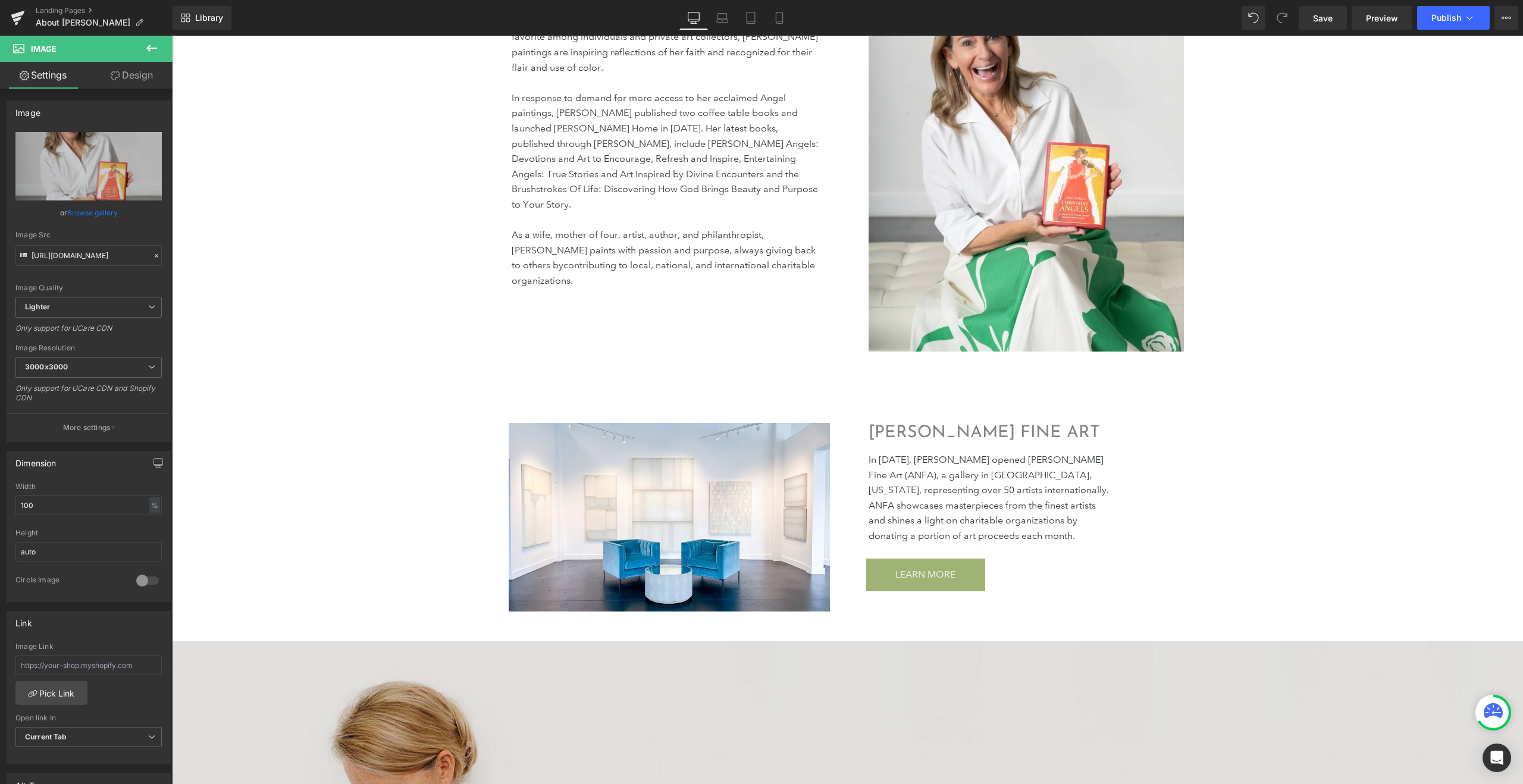
scroll to position [249, 0]
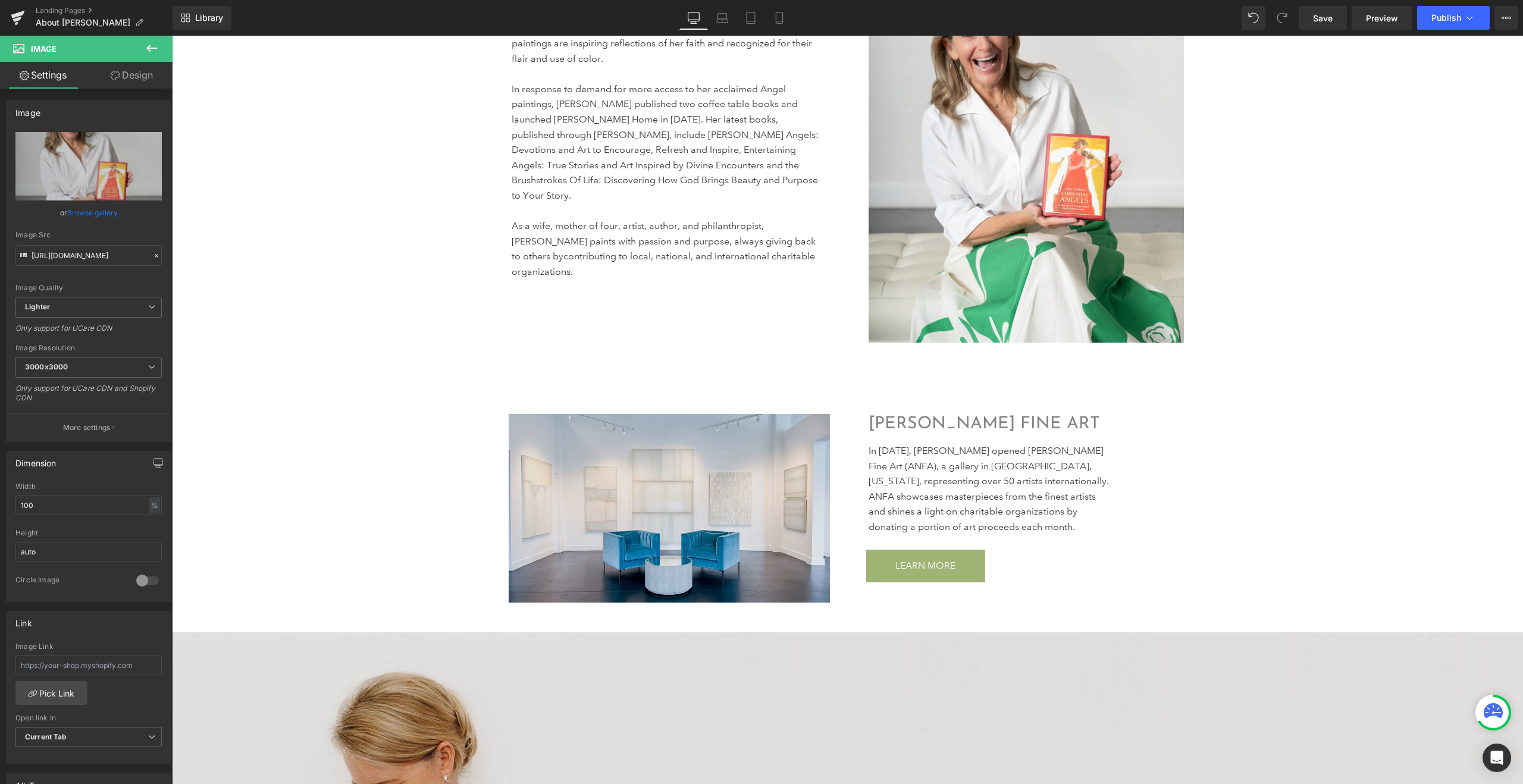
click at [723, 478] on img at bounding box center [669, 508] width 321 height 189
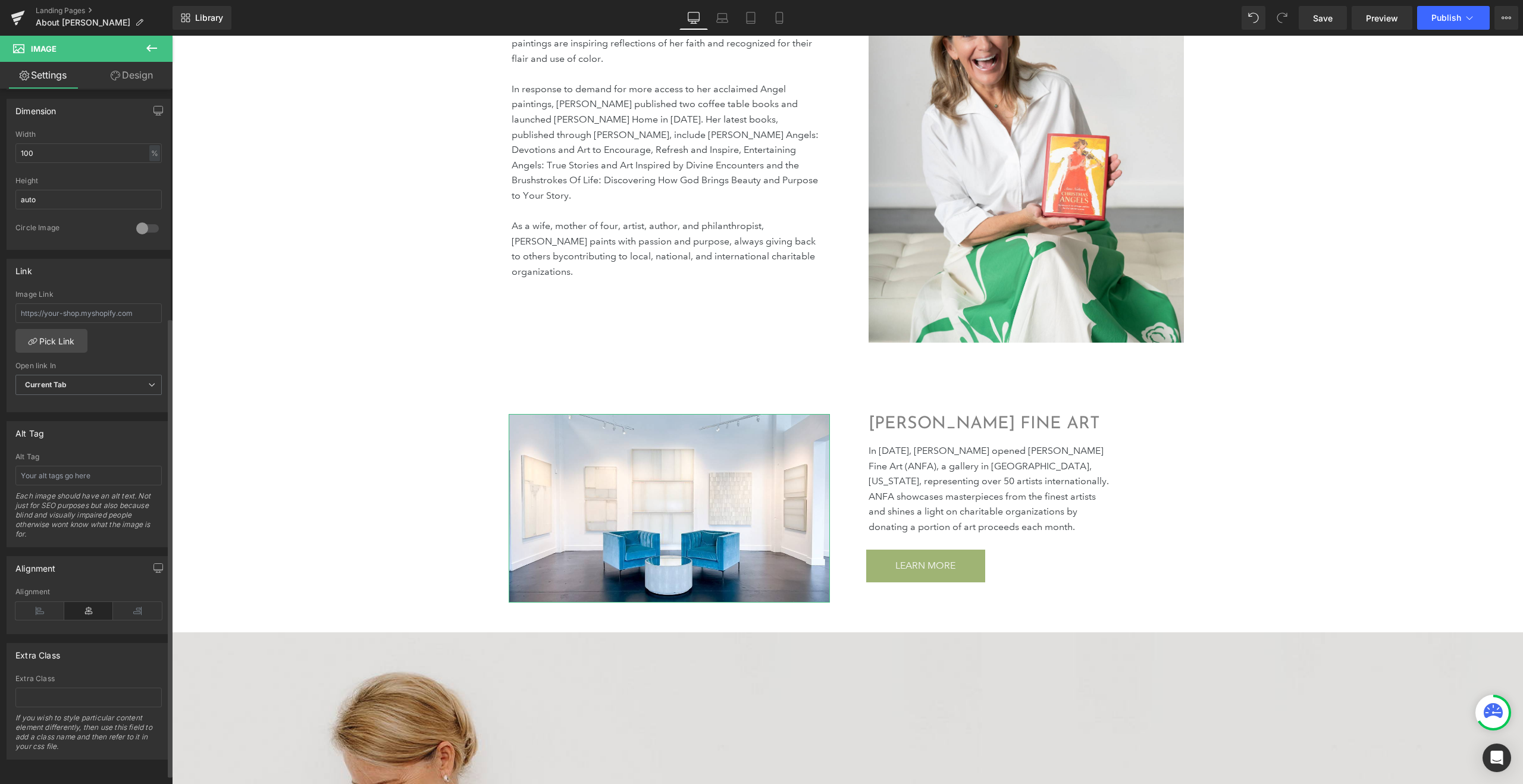
scroll to position [0, 0]
